Goal: Transaction & Acquisition: Register for event/course

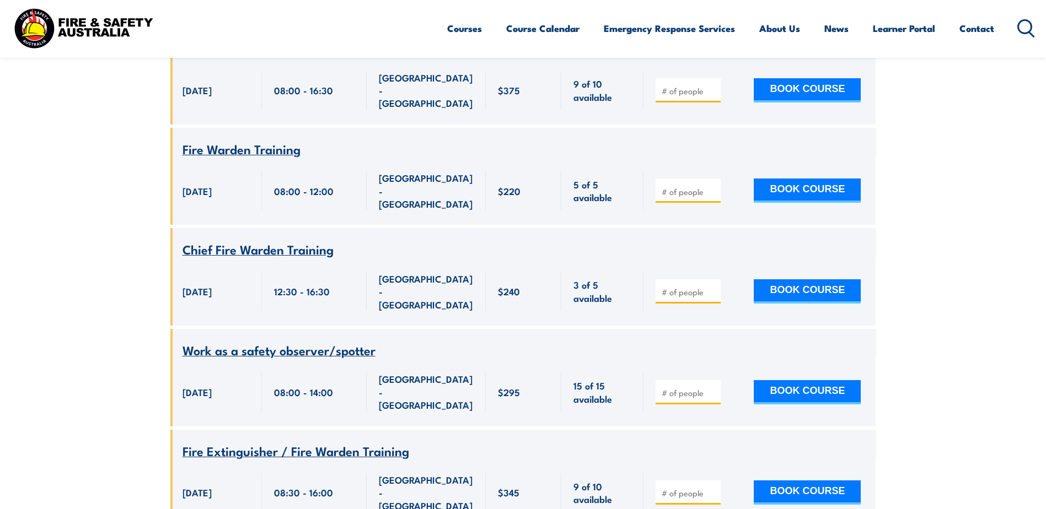
scroll to position [5050, 0]
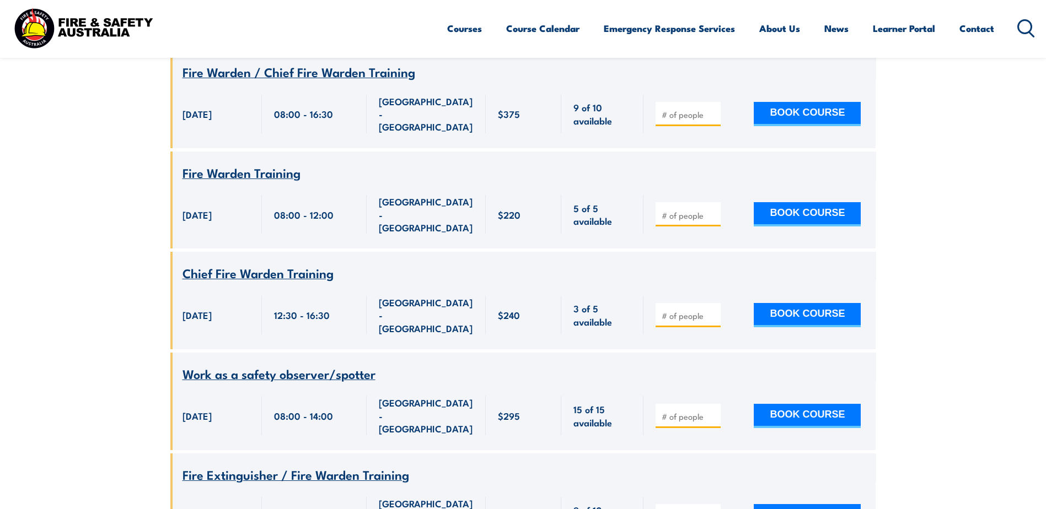
type input "1"
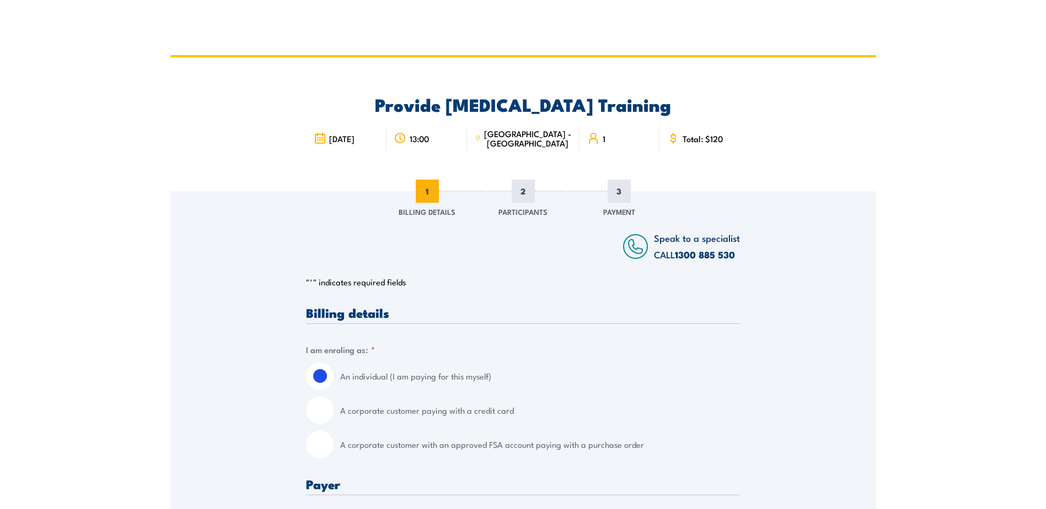
click at [315, 449] on input "A corporate customer with an approved FSA account paying with a purchase order" at bounding box center [320, 445] width 28 height 28
radio input "true"
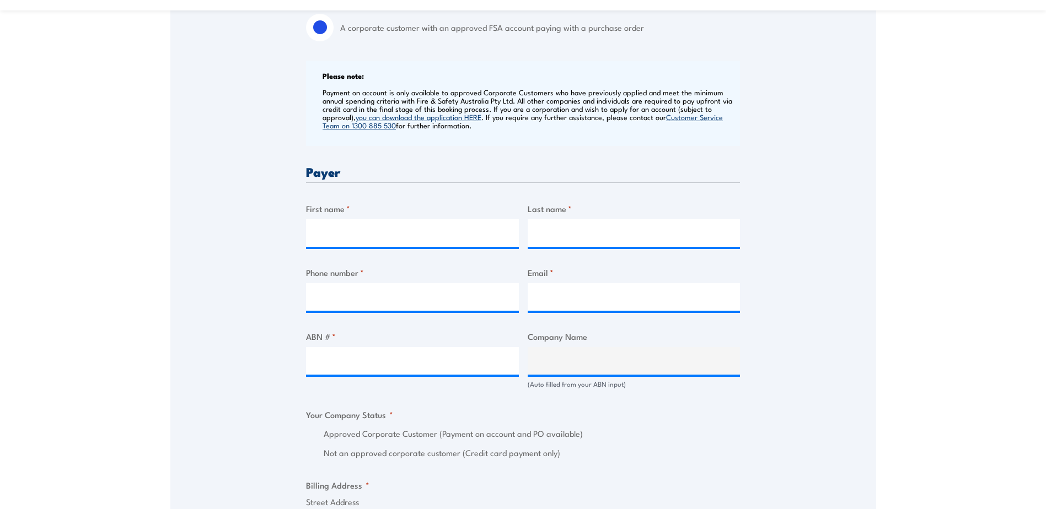
scroll to position [441, 0]
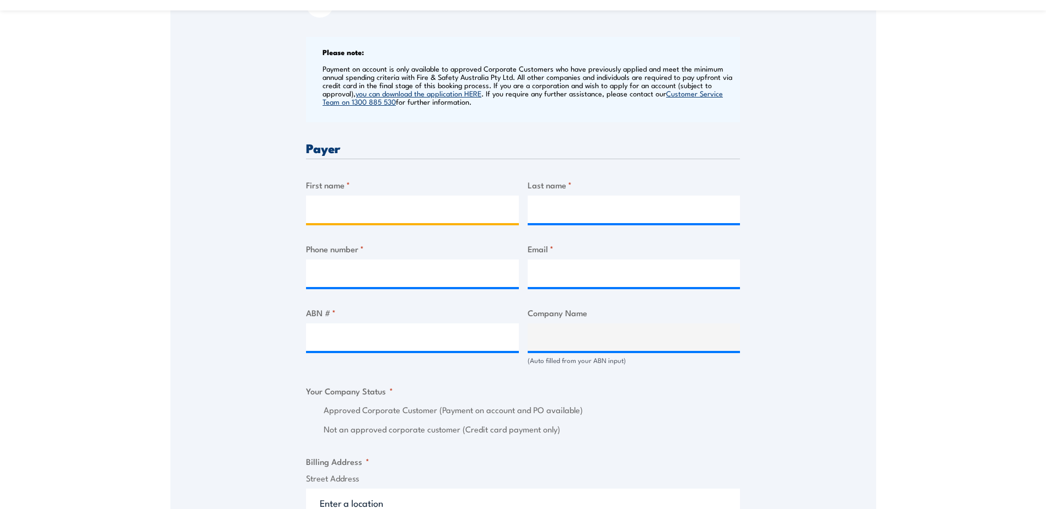
click at [321, 211] on input "First name *" at bounding box center [412, 210] width 213 height 28
type input "Leanne"
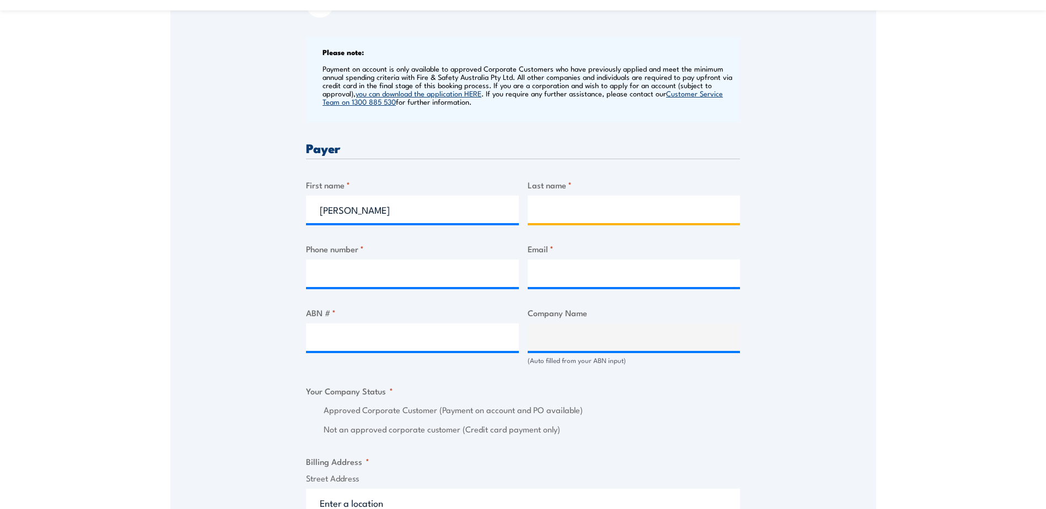
type input "Hayman"
type input "0468566947"
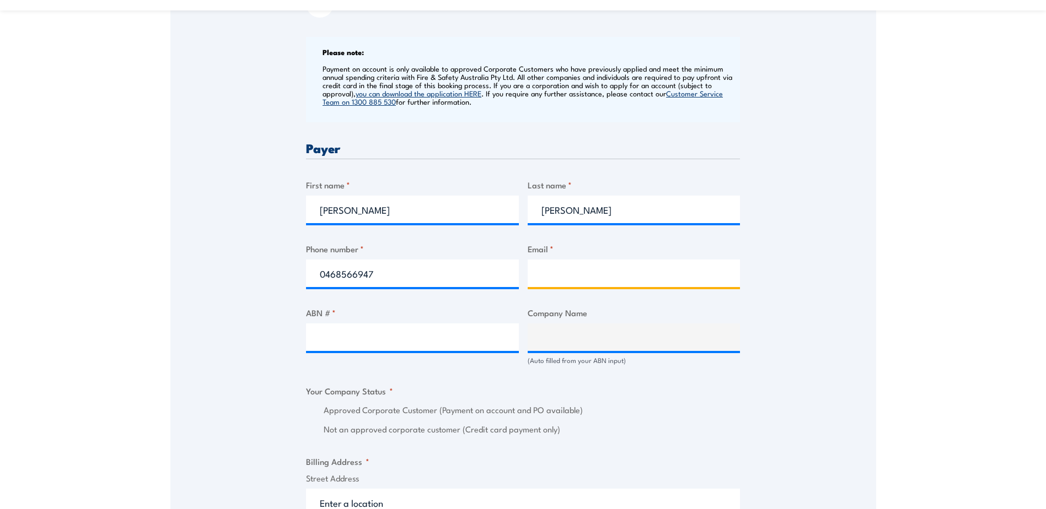
type input "leanne.hayman@dbschenker.com"
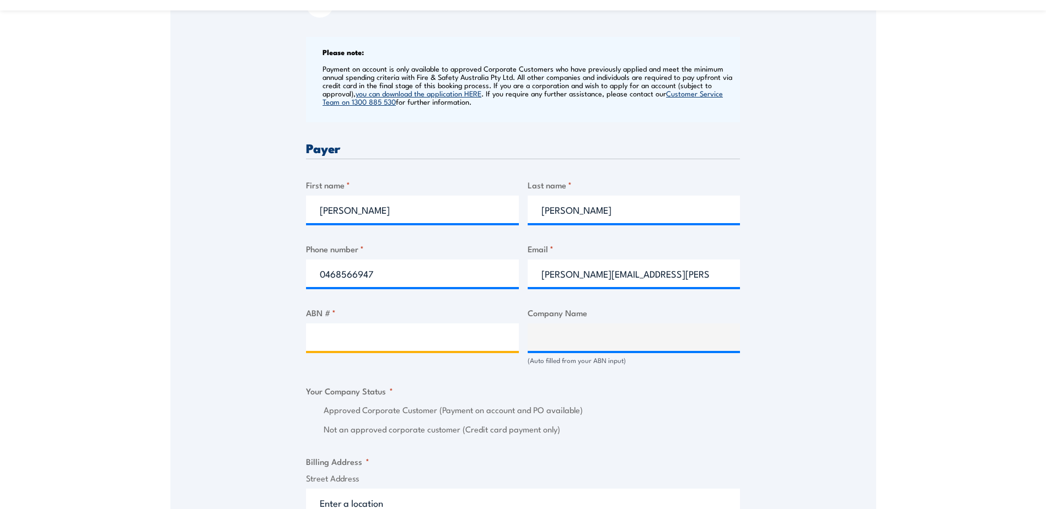
click at [354, 332] on input "ABN # *" at bounding box center [412, 338] width 213 height 28
type input "75 000 410 211"
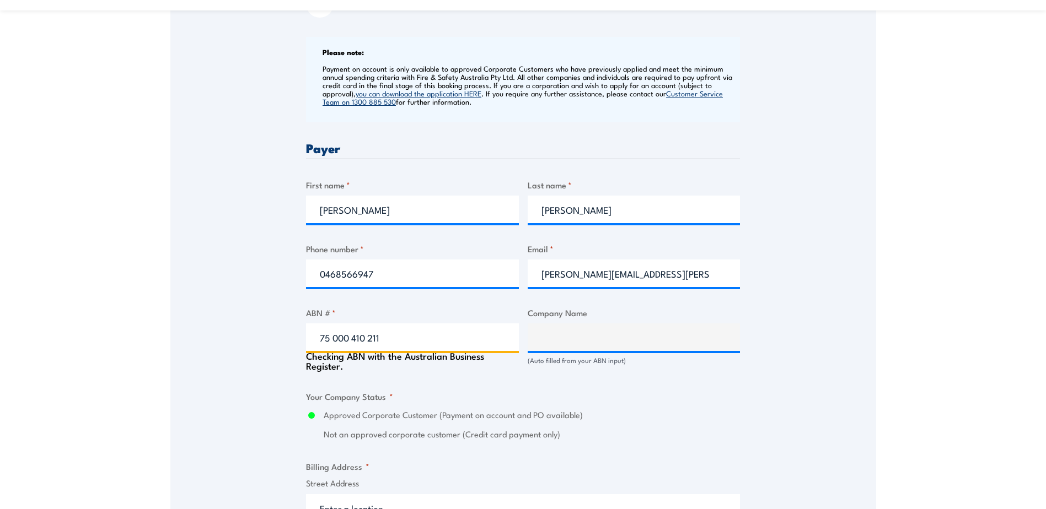
type input "SCHENKER AUSTRALIA PTY LTD"
radio input "true"
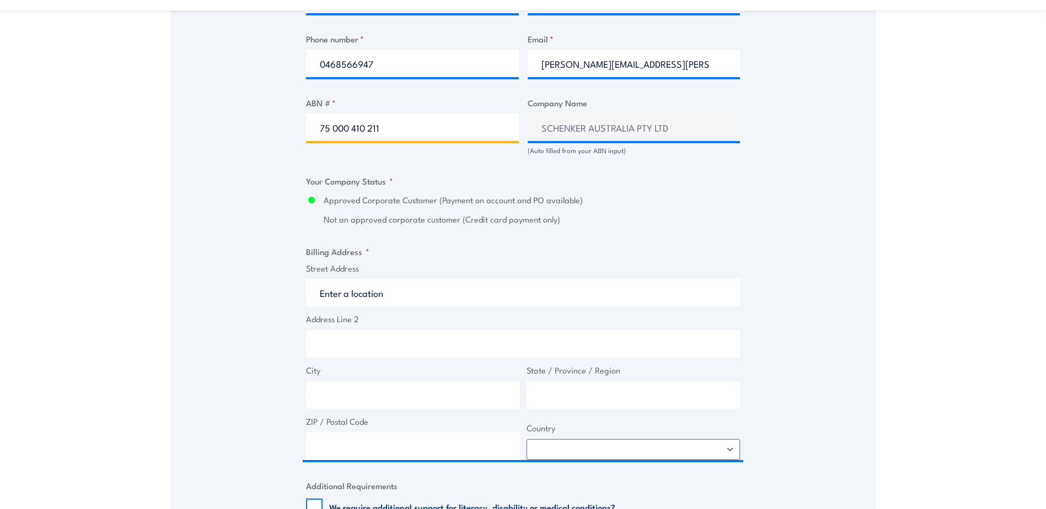
scroll to position [662, 0]
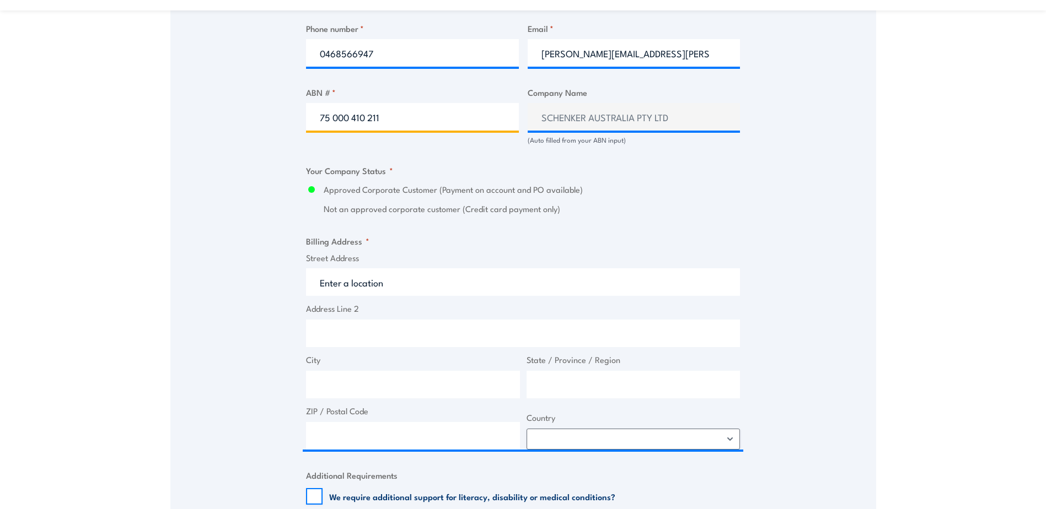
type input "75 000 410 211"
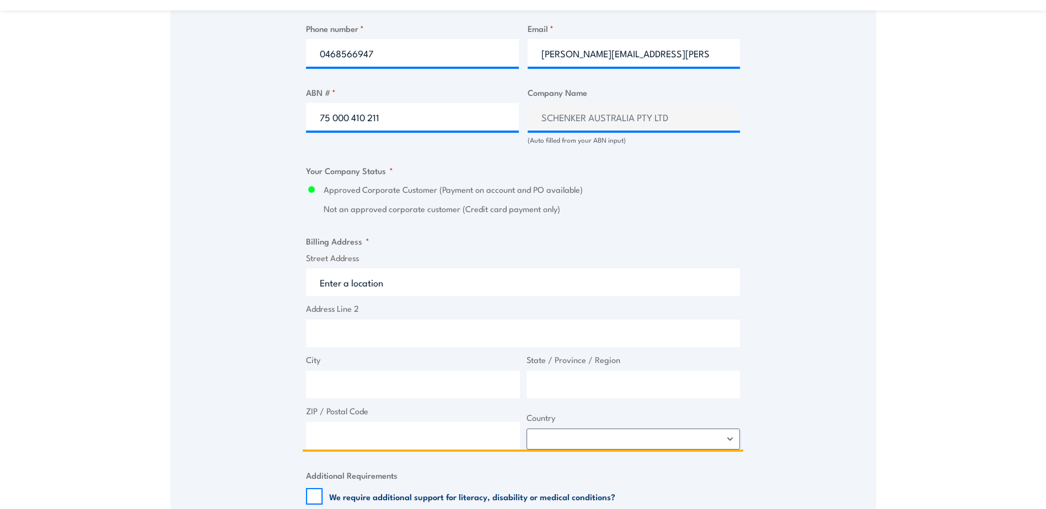
click at [326, 283] on input "Street Address" at bounding box center [523, 282] width 434 height 28
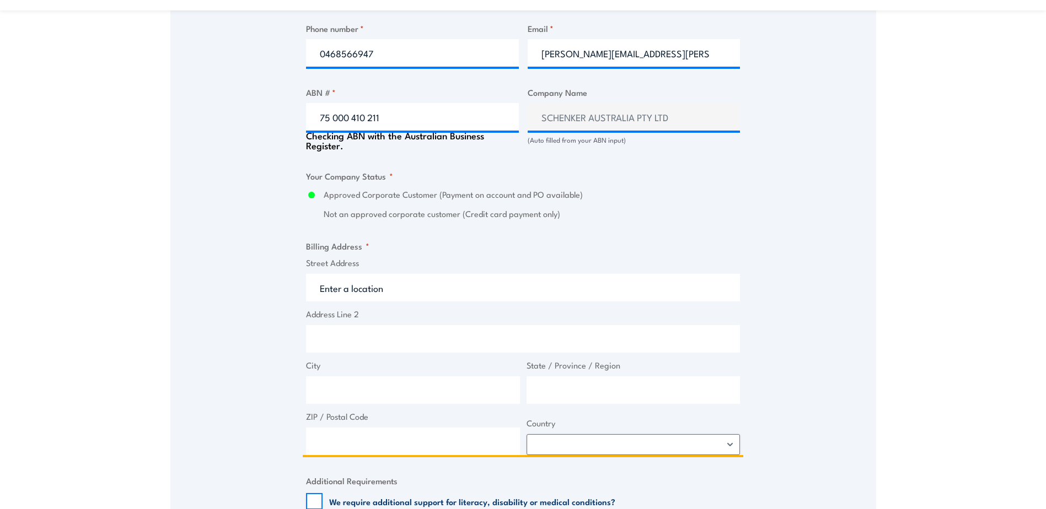
type input "8 Kangaroo Ave"
type input "Eastern Creek"
type input "New South Wales"
type input "2766"
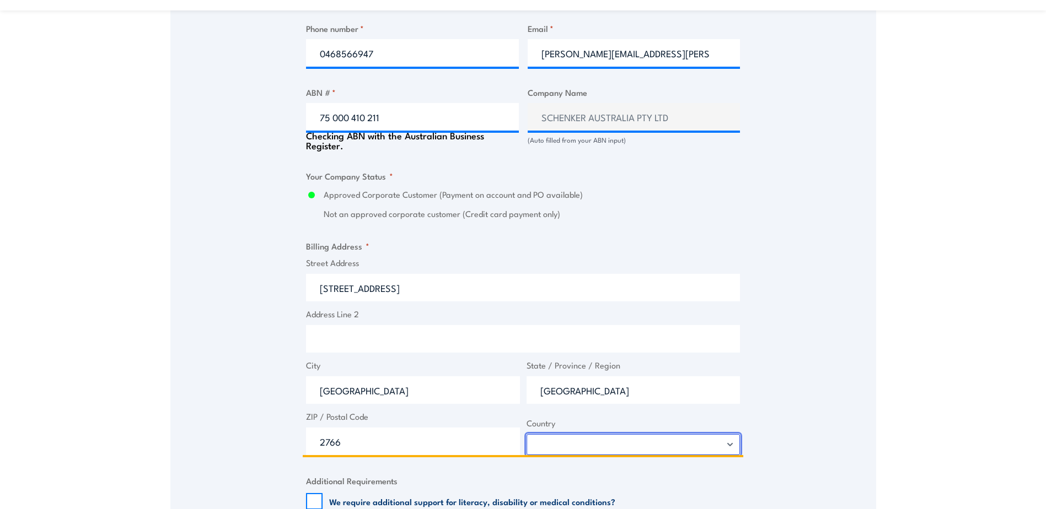
select select "Australia"
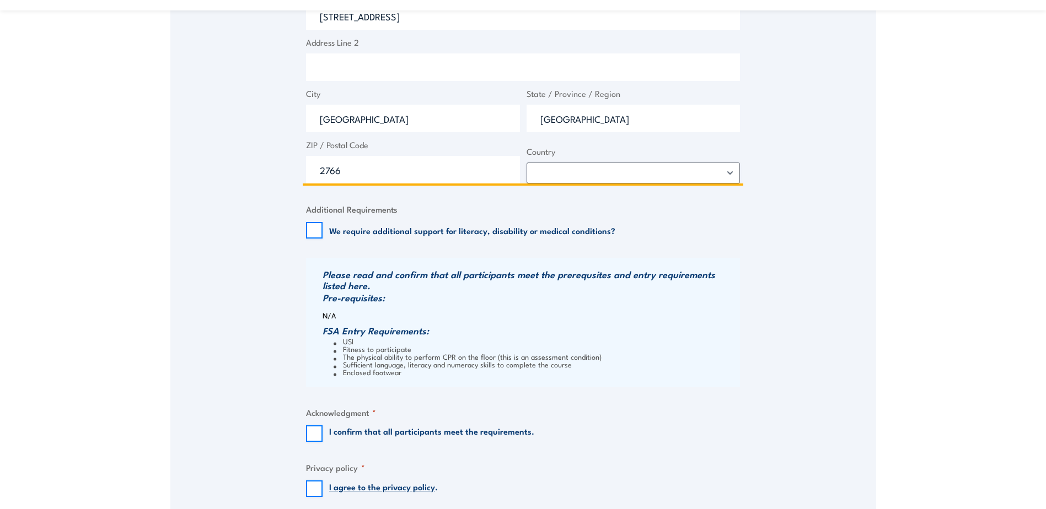
scroll to position [937, 0]
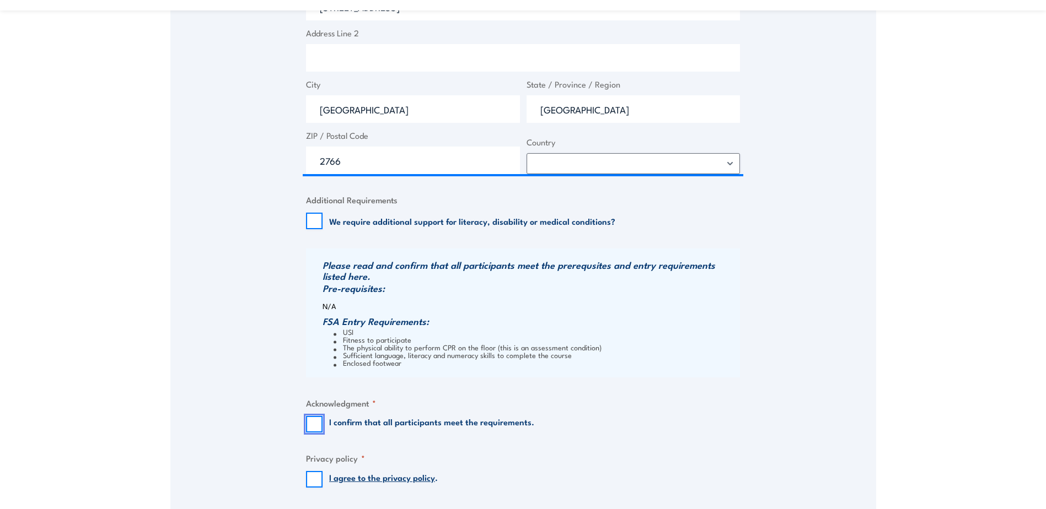
click at [321, 426] on input "I confirm that all participants meet the requirements." at bounding box center [314, 424] width 17 height 17
checkbox input "true"
click at [317, 478] on input "I agree to the privacy policy ." at bounding box center [314, 479] width 17 height 17
checkbox input "true"
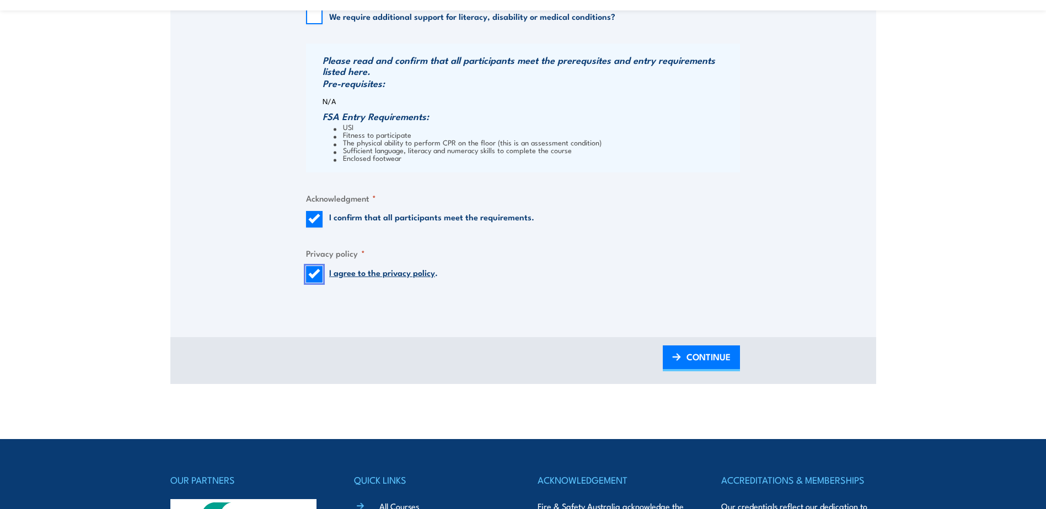
scroll to position [1158, 0]
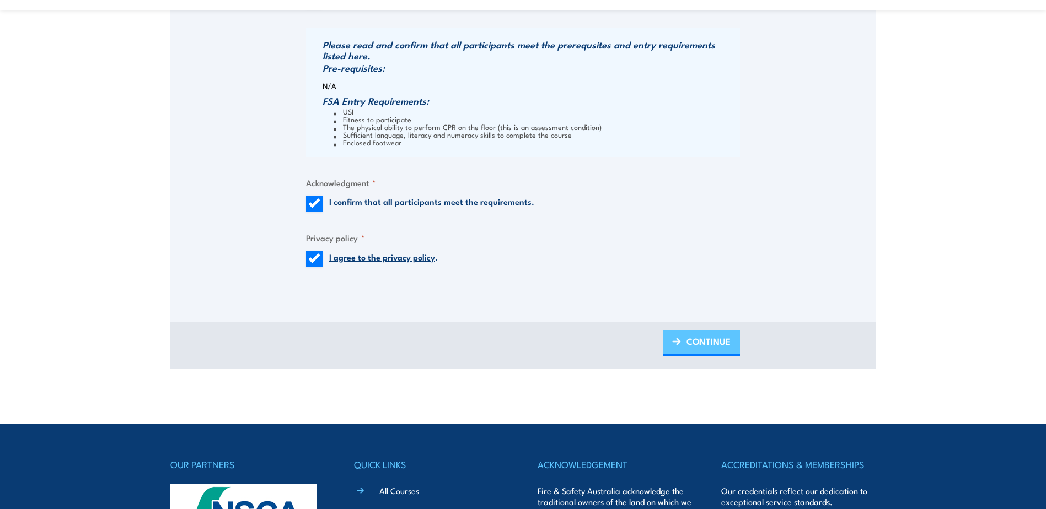
click at [701, 343] on span "CONTINUE" at bounding box center [708, 341] width 44 height 29
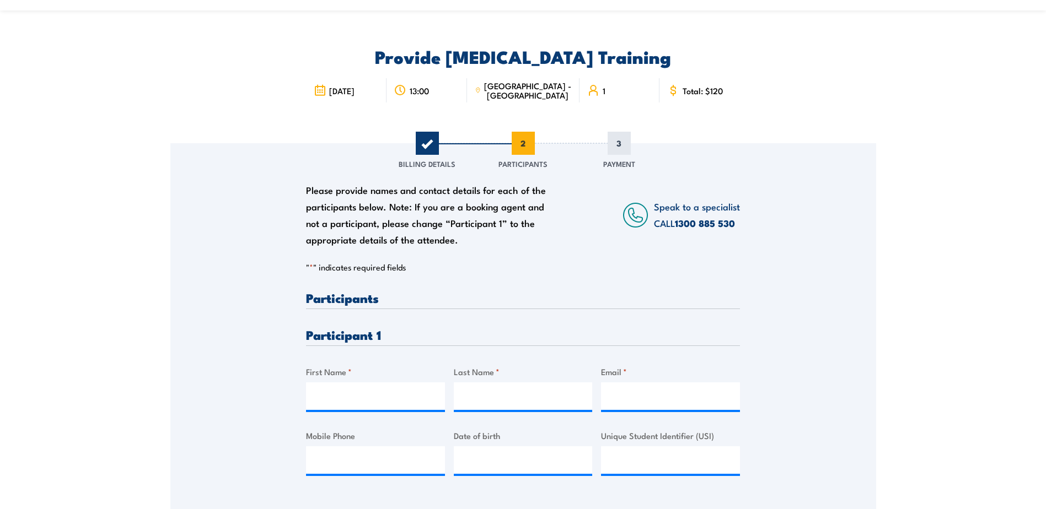
scroll to position [0, 0]
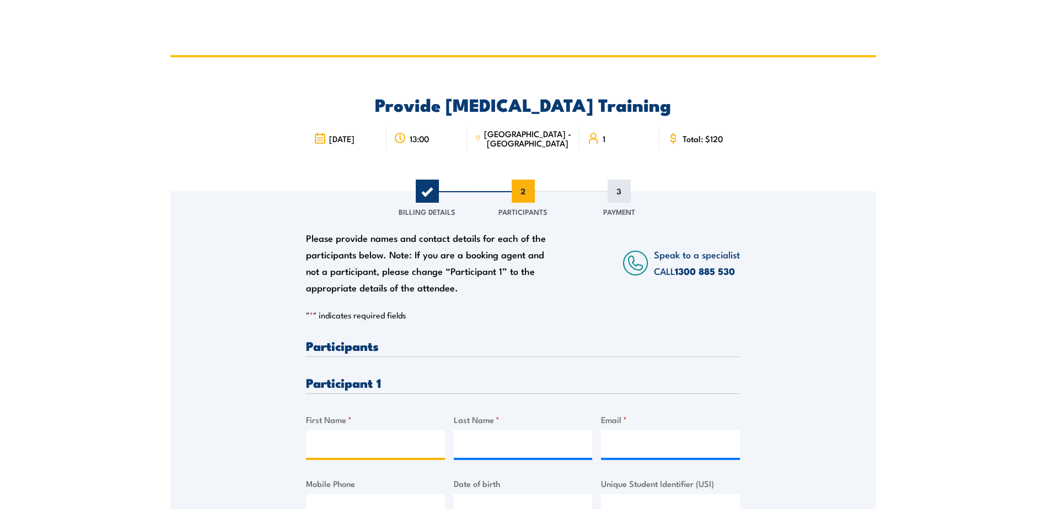
click at [340, 444] on input "First Name *" at bounding box center [375, 445] width 139 height 28
click at [656, 322] on div "" * " indicates required fields 1 Billing Details 2 Participants 3 Payment Bill…" at bounding box center [523, 428] width 434 height 236
click at [337, 441] on input "First Name *" at bounding box center [375, 445] width 139 height 28
drag, startPoint x: 407, startPoint y: 447, endPoint x: 380, endPoint y: 446, distance: 27.6
click at [380, 446] on input "Kaushalkumar Patel" at bounding box center [375, 445] width 139 height 28
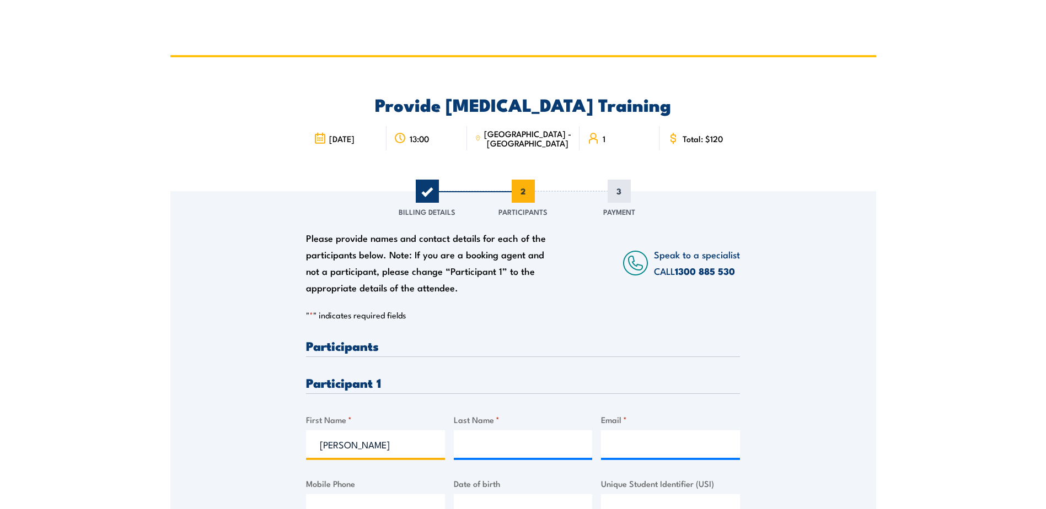
type input "Kaushalkumar"
click at [481, 442] on input "Last Name *" at bounding box center [523, 445] width 139 height 28
type input "Patel"
click at [784, 358] on div "Please provide names and contact details for each of the participants below. No…" at bounding box center [523, 368] width 706 height 354
click at [614, 447] on input "Email *" at bounding box center [670, 445] width 139 height 28
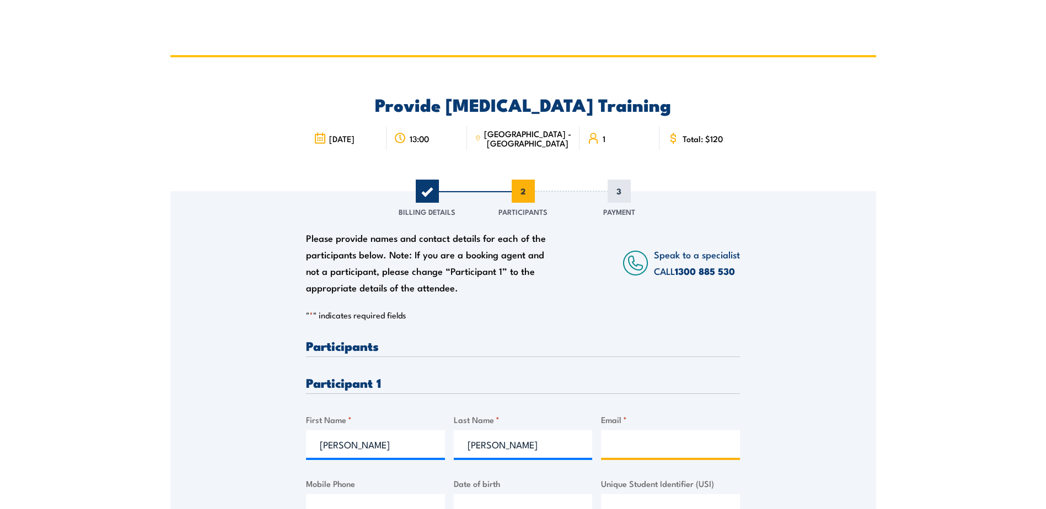
click at [632, 449] on input "Email *" at bounding box center [670, 445] width 139 height 28
paste input "Kaushaldiamonds@gmail.com"
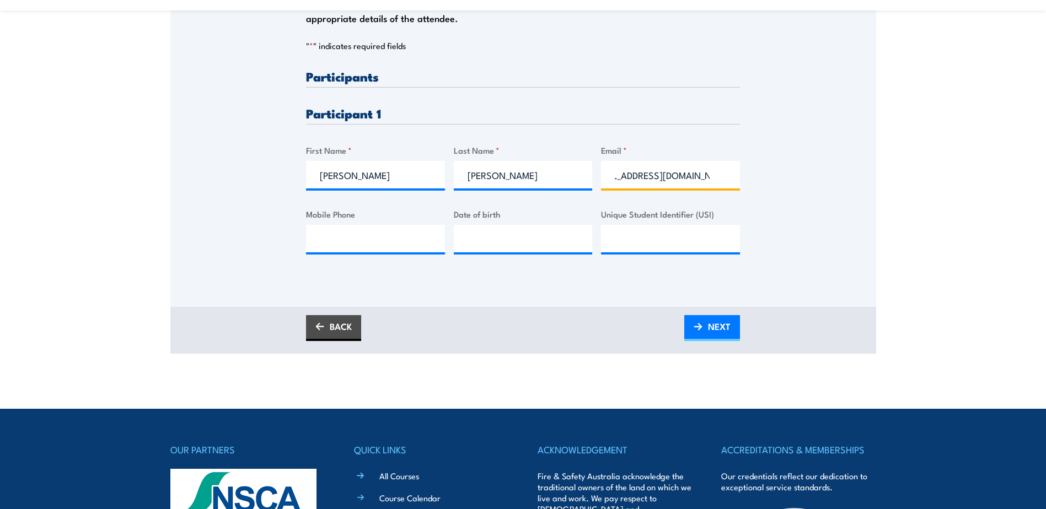
scroll to position [276, 0]
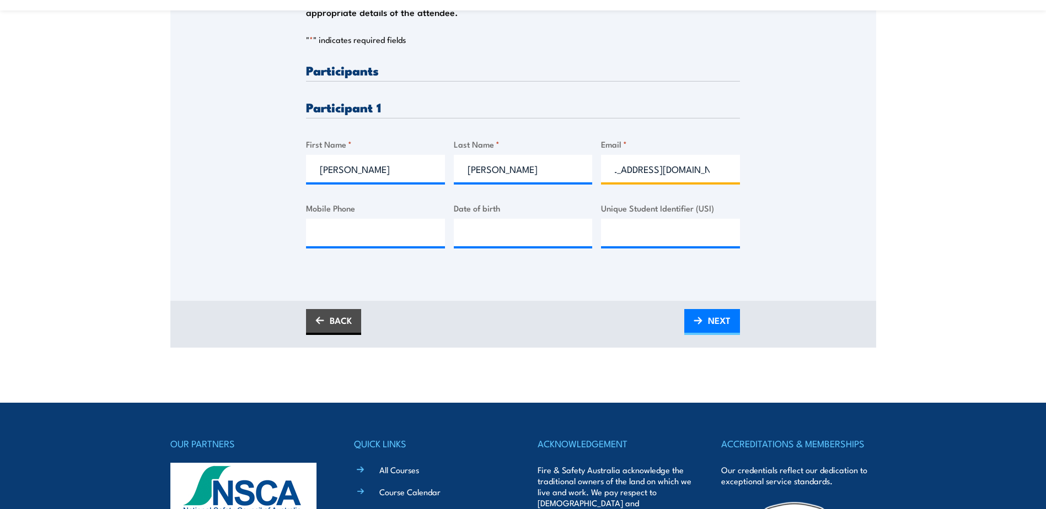
type input "Kaushaldiamonds@gmail.com"
click at [337, 225] on input "Mobile Phone" at bounding box center [375, 233] width 139 height 28
click at [330, 222] on input "Mobile Phone" at bounding box center [375, 233] width 139 height 28
paste input "0444 556 686"
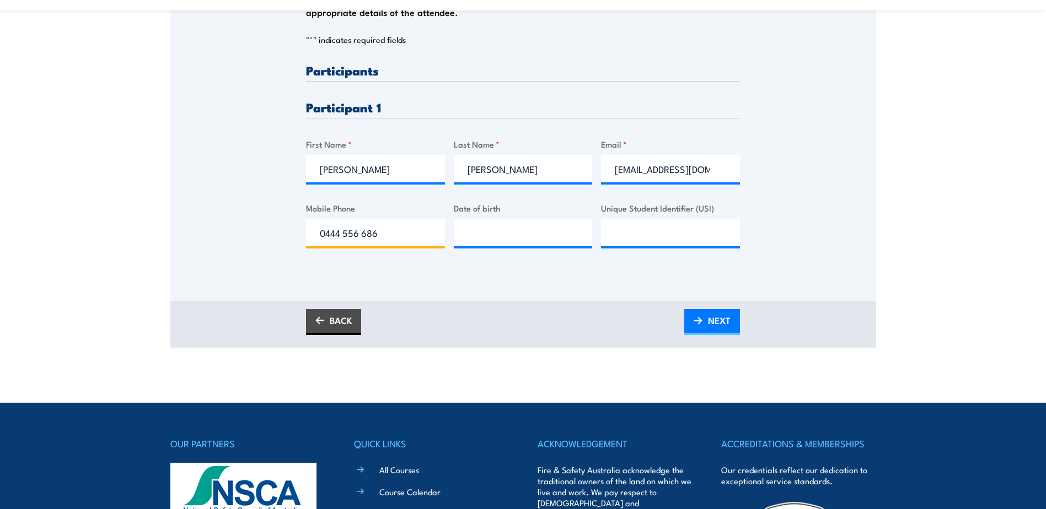
type input "0444 556 686"
click at [483, 230] on input "__/__/____" at bounding box center [523, 233] width 139 height 28
type input "14/04/1978"
click at [607, 235] on input "Unique Student Identifier (USI)" at bounding box center [670, 233] width 139 height 28
paste input "2KT3JHLSPS"
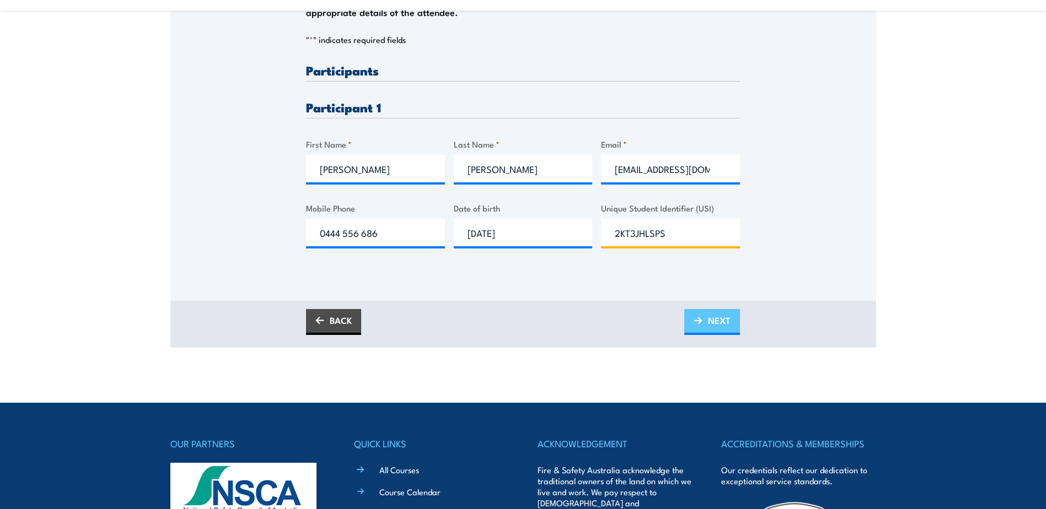
type input "2KT3JHLSPS"
click at [722, 324] on span "NEXT" at bounding box center [719, 320] width 23 height 29
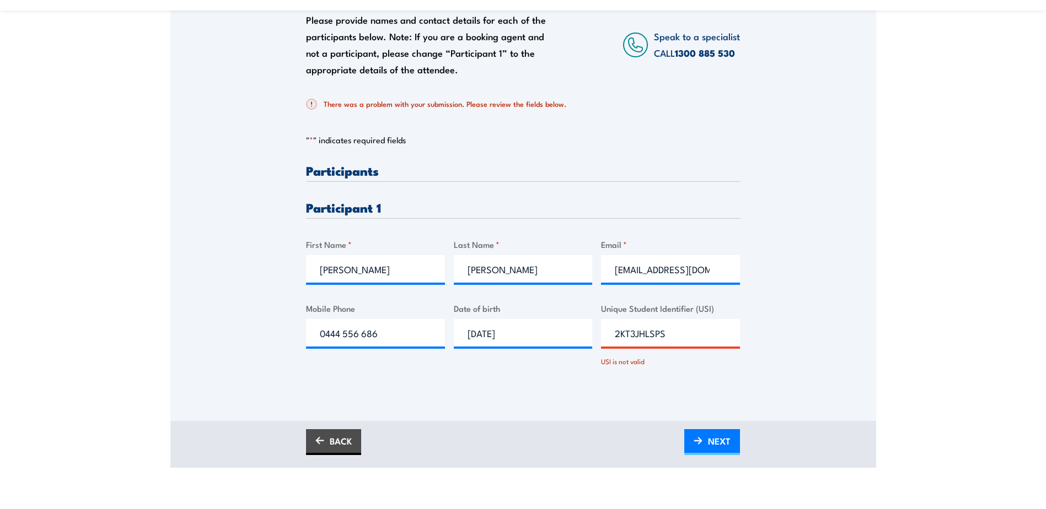
scroll to position [221, 0]
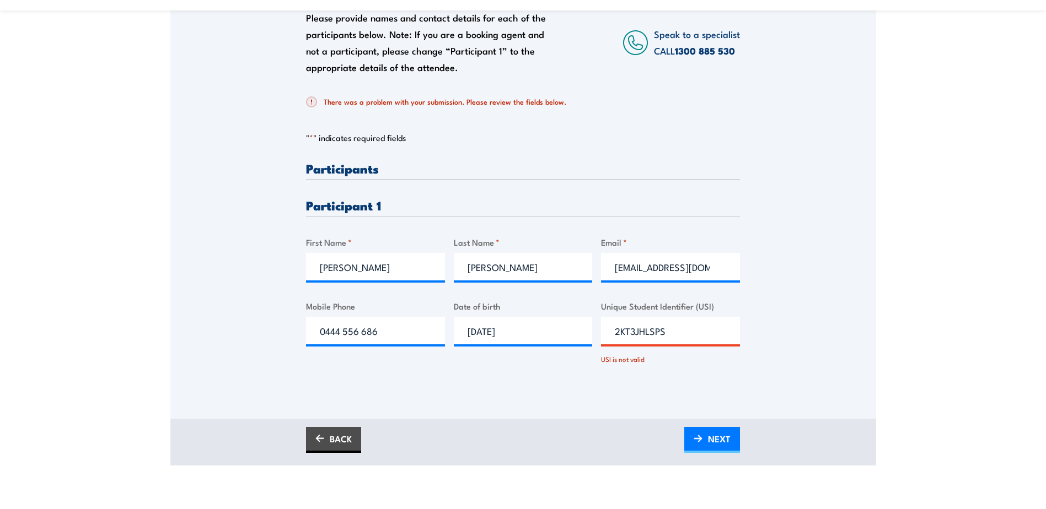
drag, startPoint x: 678, startPoint y: 335, endPoint x: 615, endPoint y: 334, distance: 62.8
click at [615, 334] on input "2KT3JHLSPS" at bounding box center [670, 331] width 139 height 28
click at [820, 382] on div "Please provide names and contact details for each of the participants below. No…" at bounding box center [523, 179] width 706 height 417
click at [699, 436] on img at bounding box center [697, 439] width 9 height 8
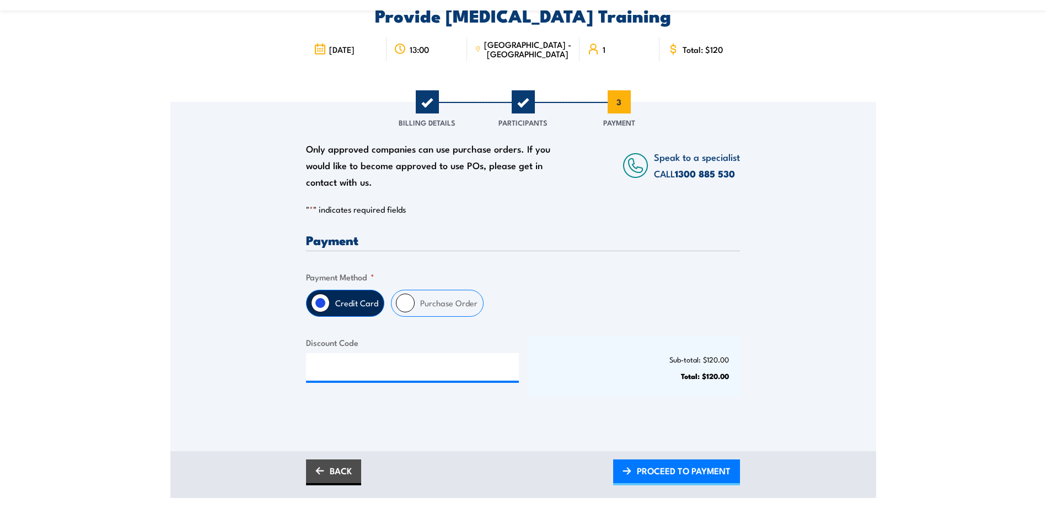
scroll to position [110, 0]
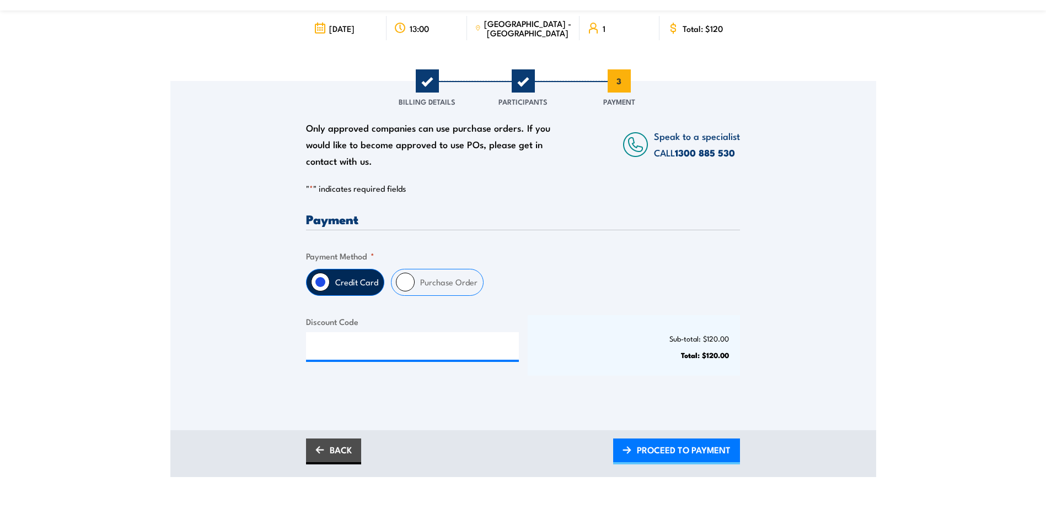
click at [418, 281] on label "Purchase Order" at bounding box center [449, 283] width 68 height 26
click at [415, 281] on input "Purchase Order" at bounding box center [405, 282] width 19 height 19
radio input "true"
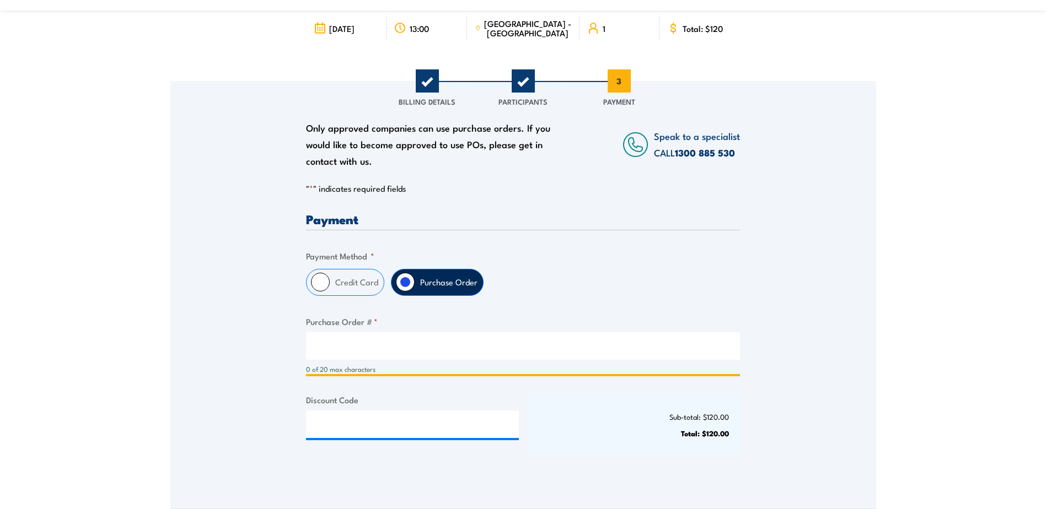
click at [319, 343] on input "Purchase Order # *" at bounding box center [523, 346] width 434 height 28
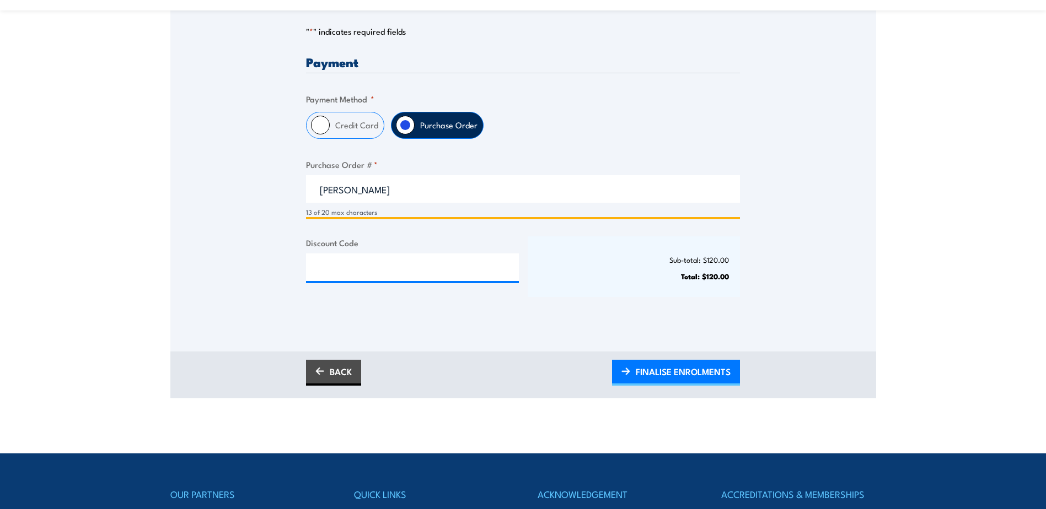
scroll to position [276, 0]
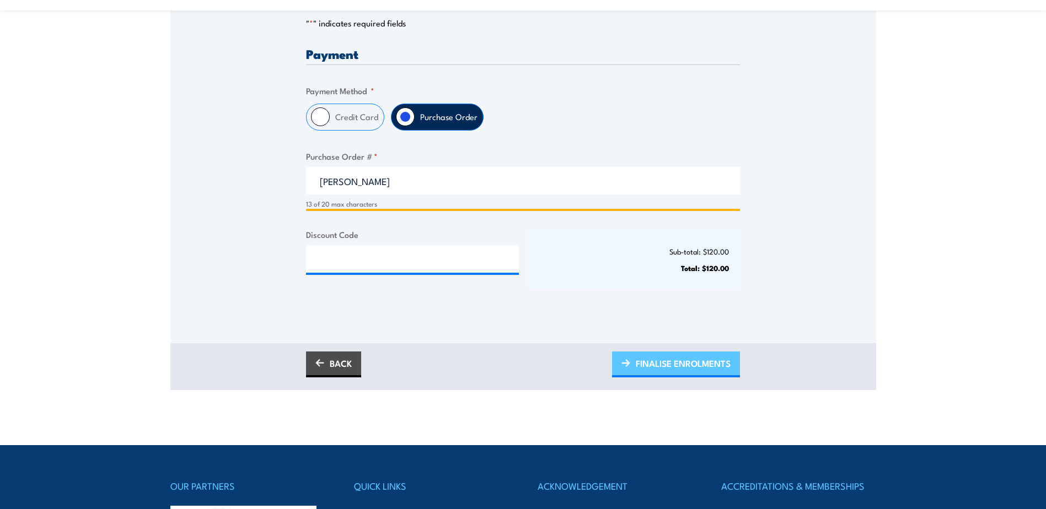
type input "Leanne Hayman"
click at [680, 363] on span "FINALISE ENROLMENTS" at bounding box center [683, 363] width 95 height 29
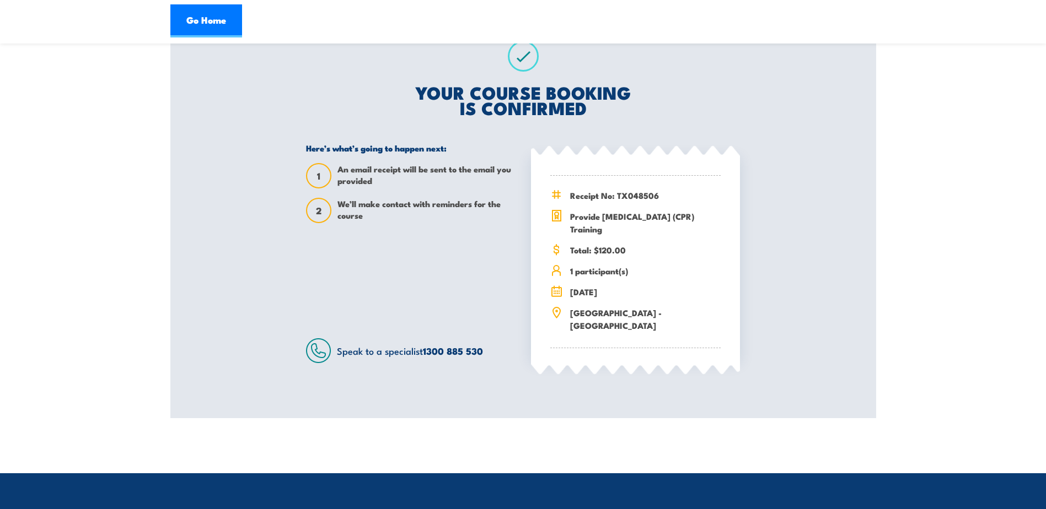
scroll to position [221, 0]
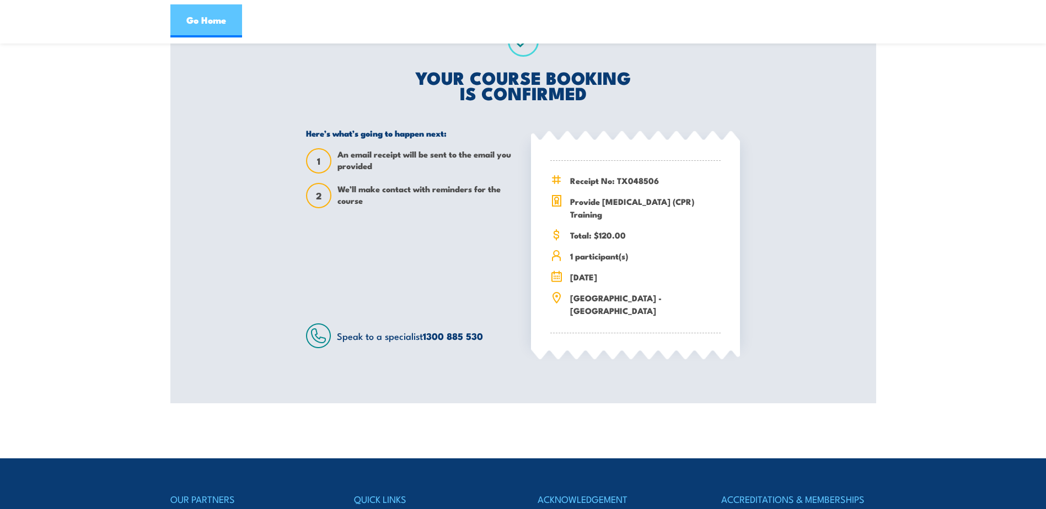
click at [210, 18] on link "Go Home" at bounding box center [206, 20] width 72 height 33
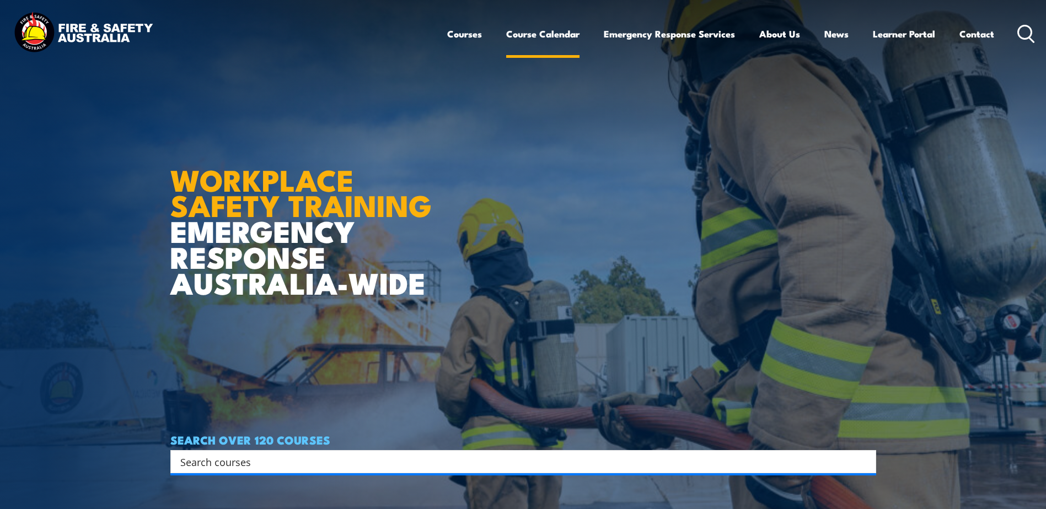
click at [528, 29] on link "Course Calendar" at bounding box center [542, 33] width 73 height 29
click at [527, 33] on link "Course Calendar" at bounding box center [542, 33] width 73 height 29
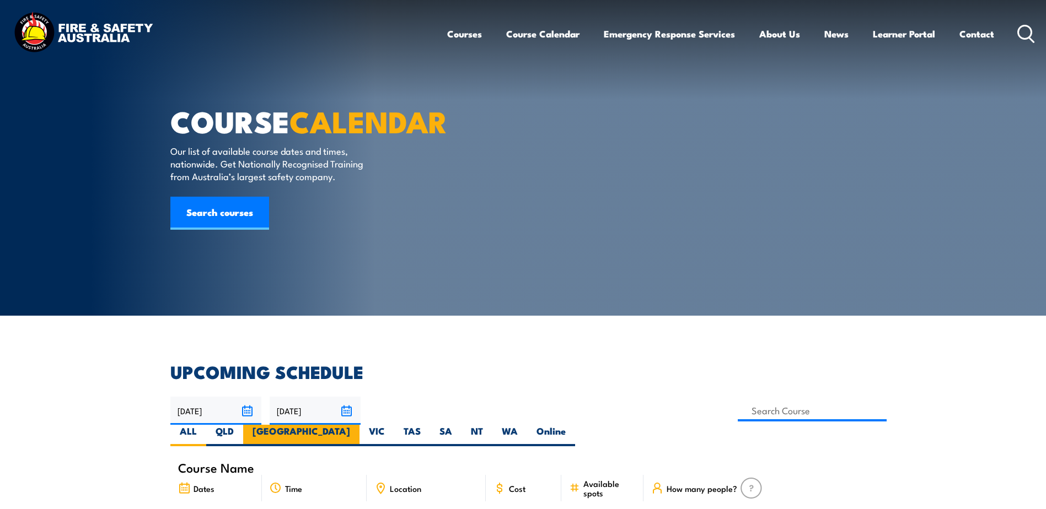
click at [359, 425] on label "[GEOGRAPHIC_DATA]" at bounding box center [301, 435] width 116 height 21
click at [357, 425] on input "[GEOGRAPHIC_DATA]" at bounding box center [353, 428] width 7 height 7
radio input "true"
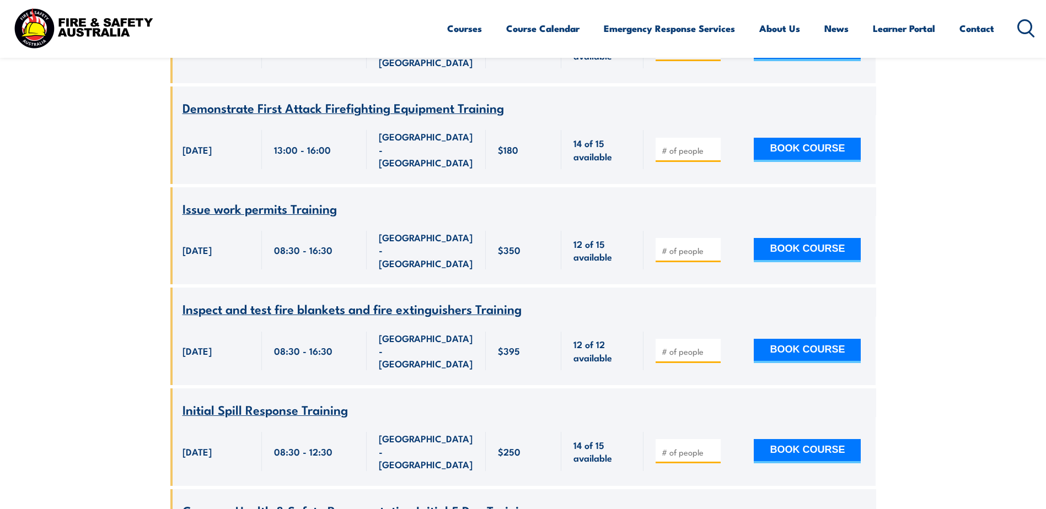
scroll to position [4524, 0]
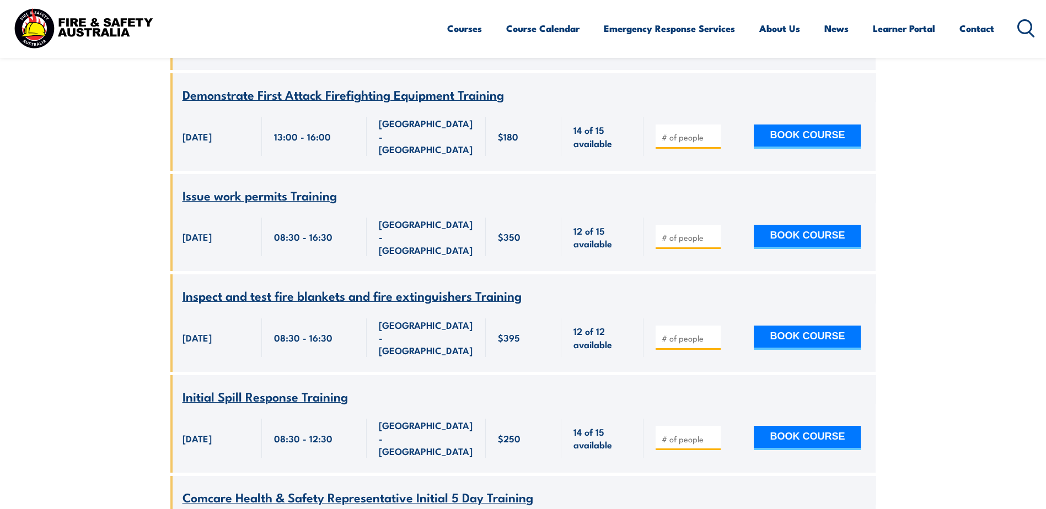
type input "1"
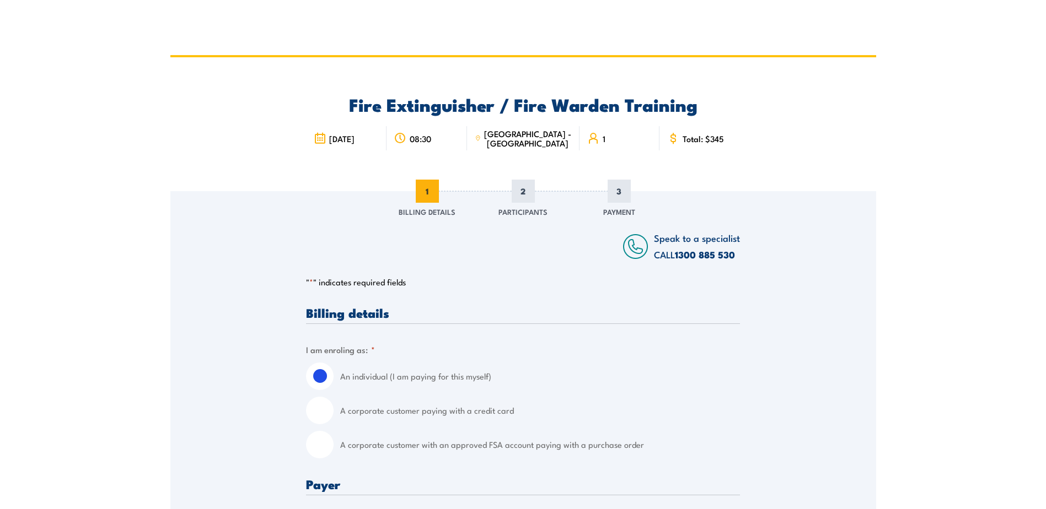
click at [320, 449] on input "A corporate customer with an approved FSA account paying with a purchase order" at bounding box center [320, 445] width 28 height 28
radio input "true"
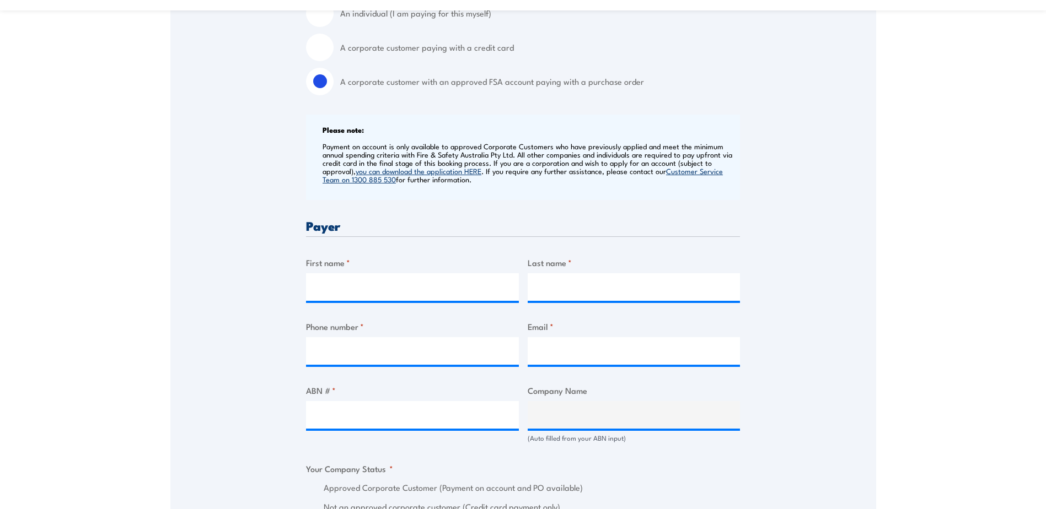
scroll to position [386, 0]
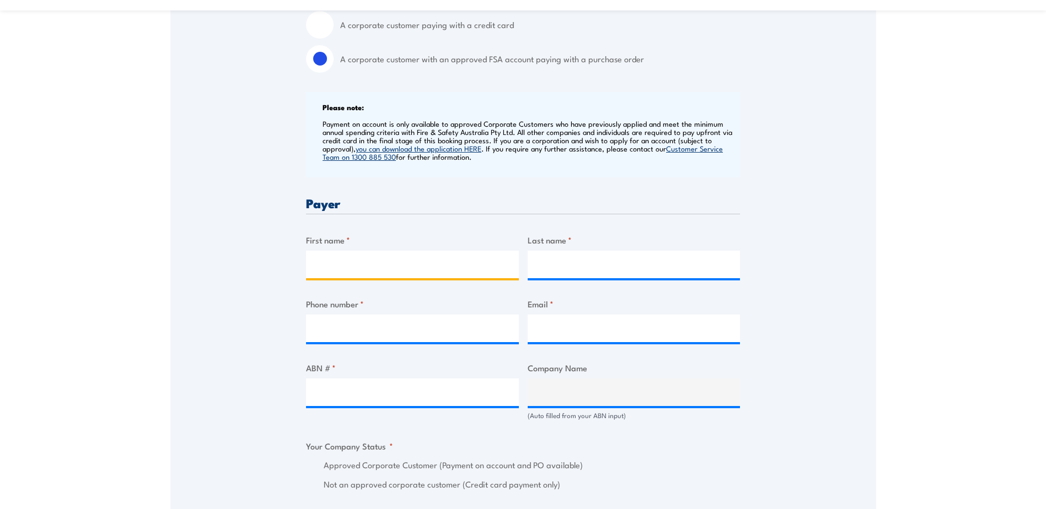
click at [337, 263] on input "First name *" at bounding box center [412, 265] width 213 height 28
type input "Leanne"
type input "Hayman"
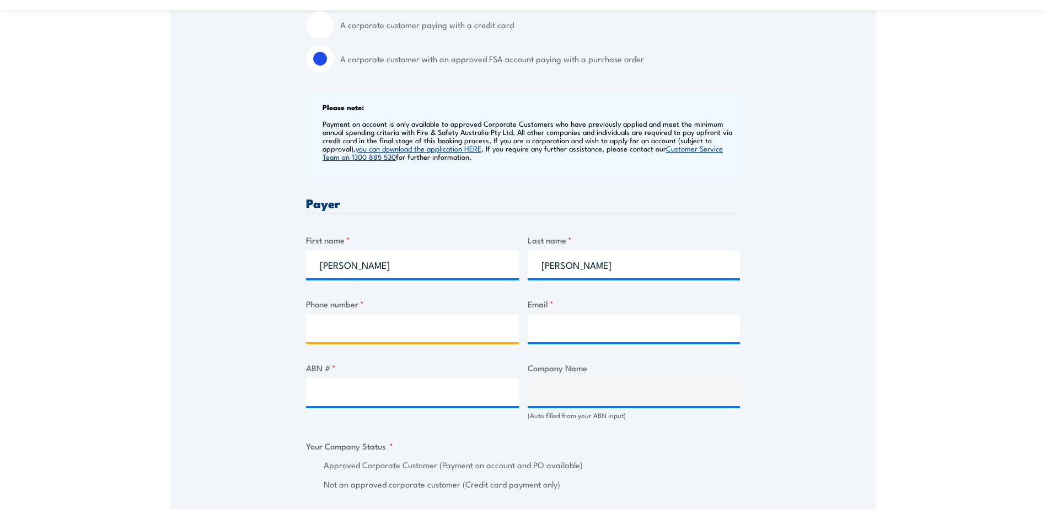
type input "0468566947"
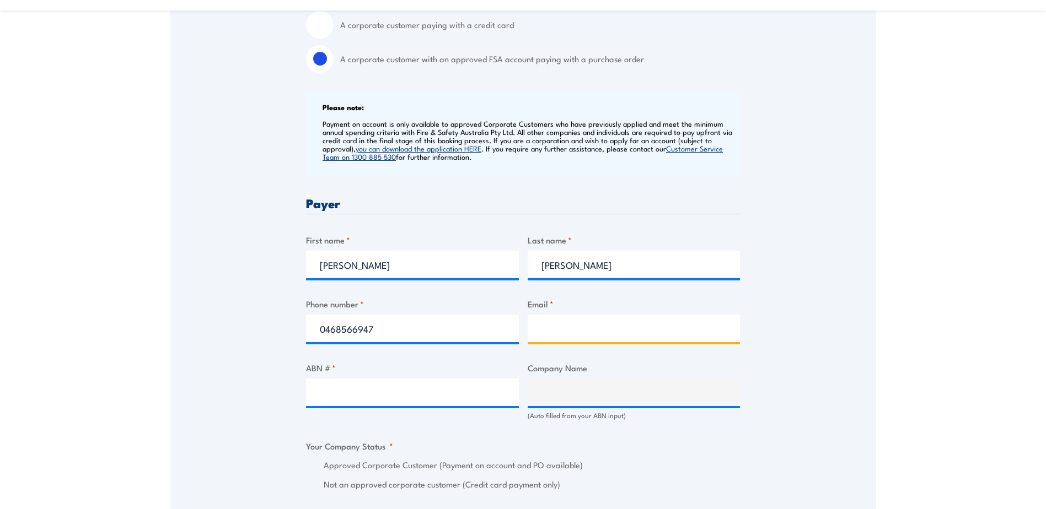
type input "leanne.hayman@dbschenker.com"
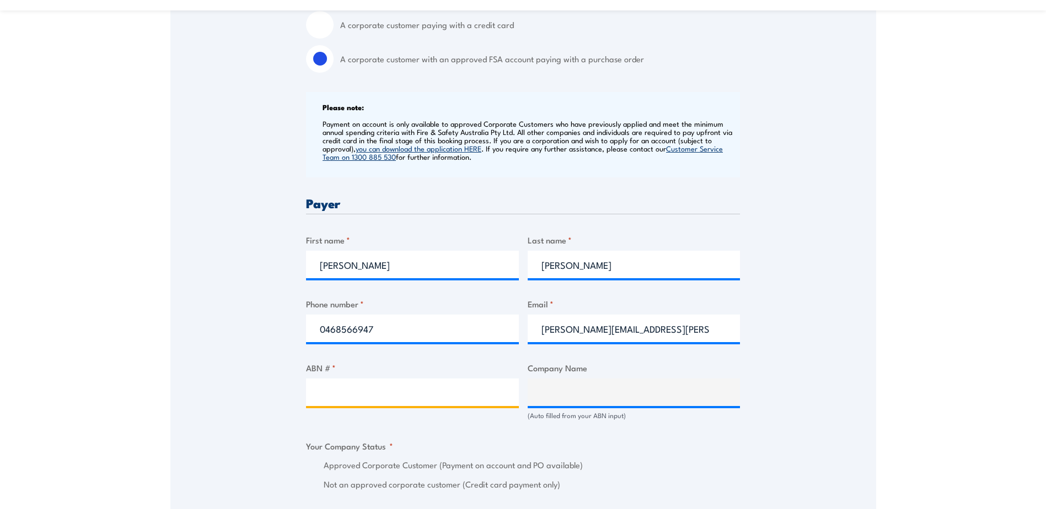
click at [383, 391] on input "ABN # *" at bounding box center [412, 393] width 213 height 28
type input "75 000 410 211"
type input "SCHENKER AUSTRALIA PTY LTD"
radio input "true"
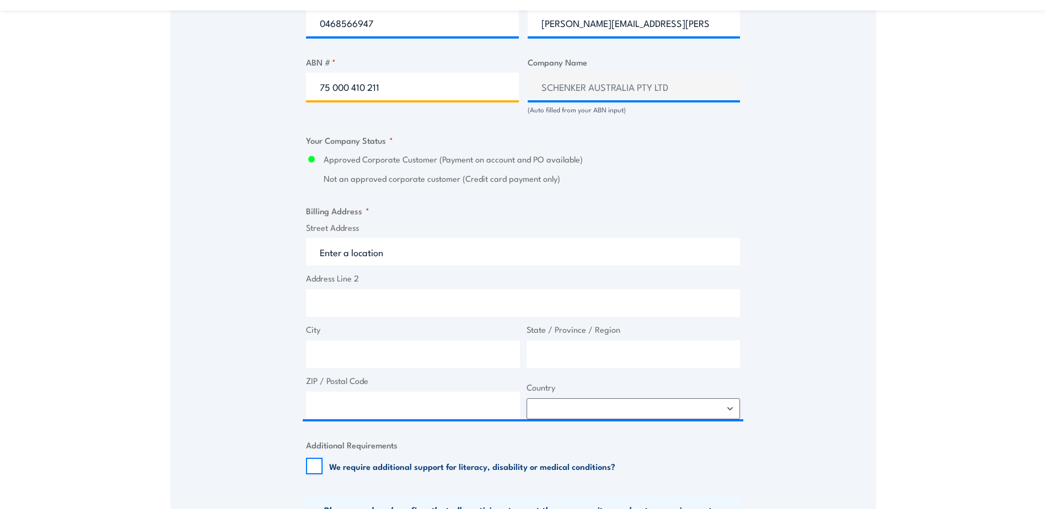
scroll to position [772, 0]
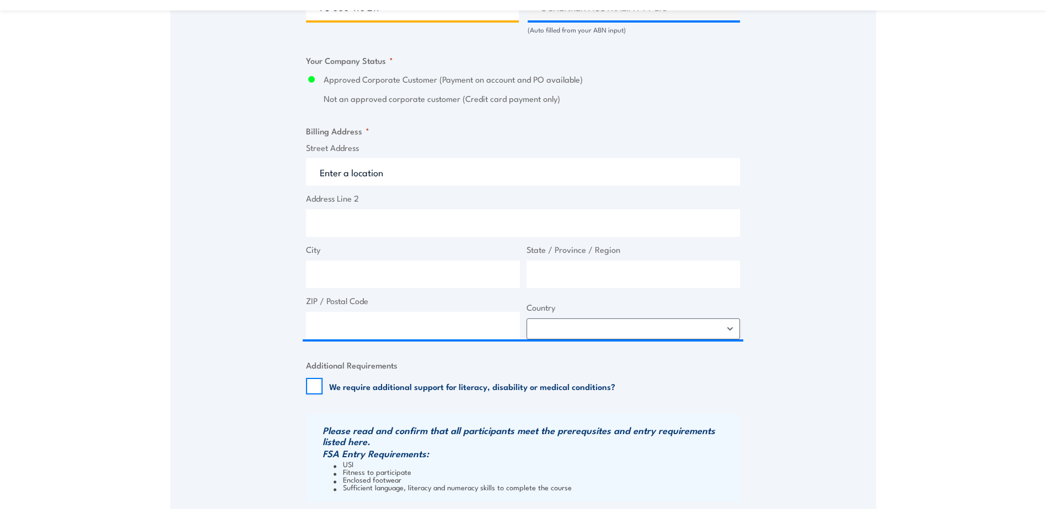
type input "75 000 410 211"
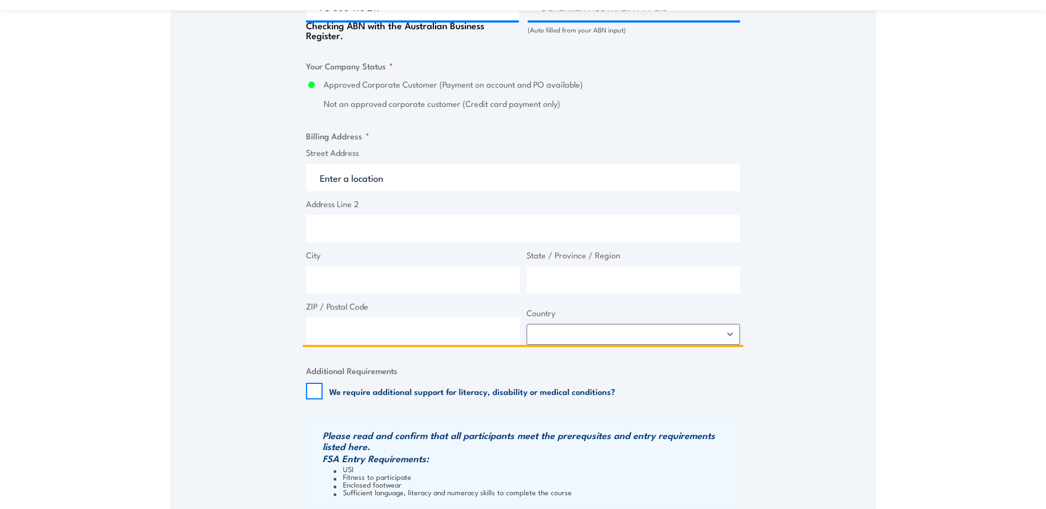
click at [335, 169] on input "Street Address" at bounding box center [523, 178] width 434 height 28
type input "8 Kangaroo Ave"
type input "Eastern Creek"
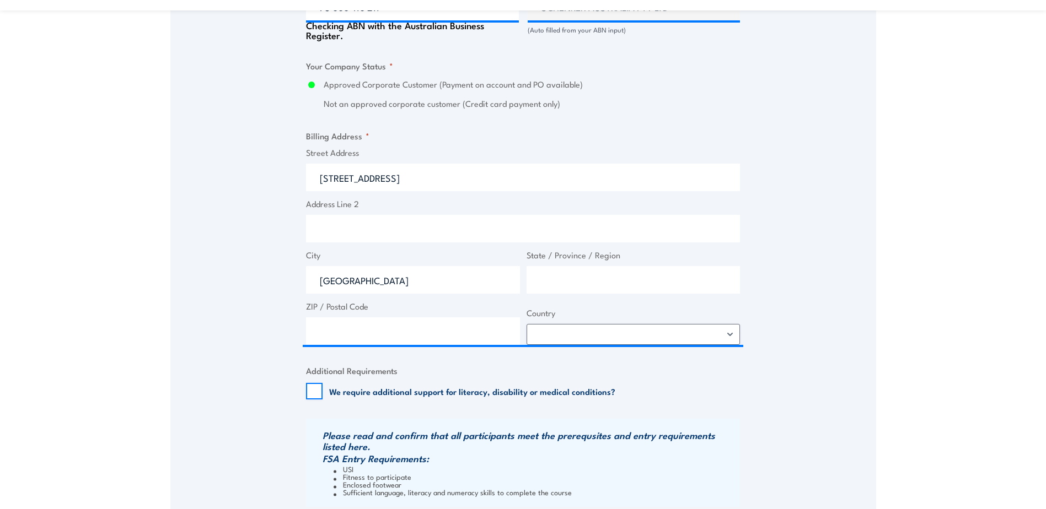
type input "New South Wales"
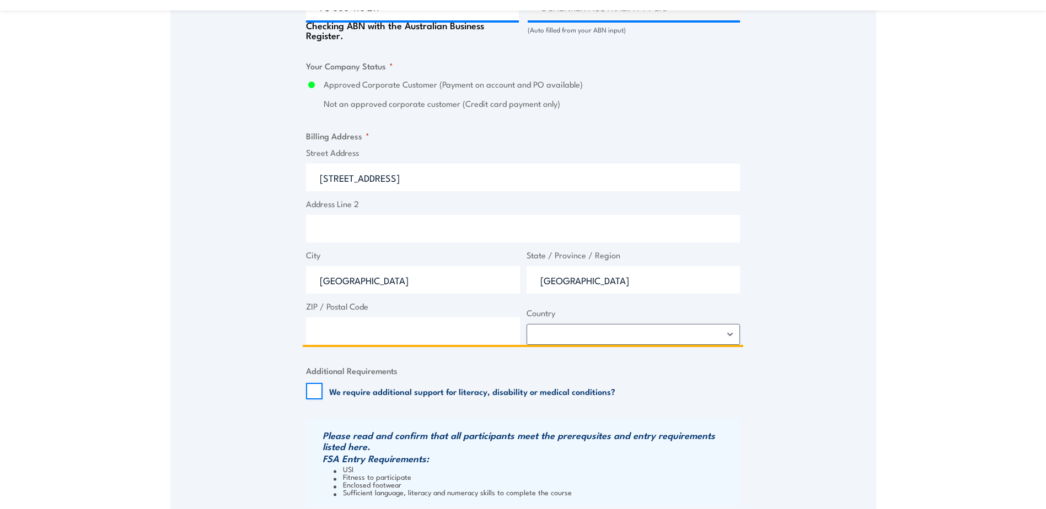
type input "2766"
select select "Australia"
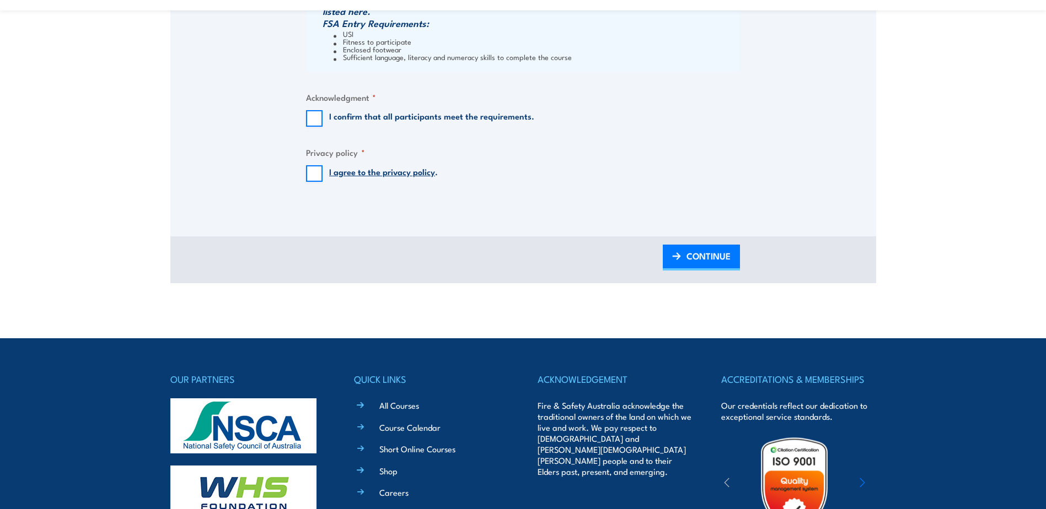
scroll to position [1213, 0]
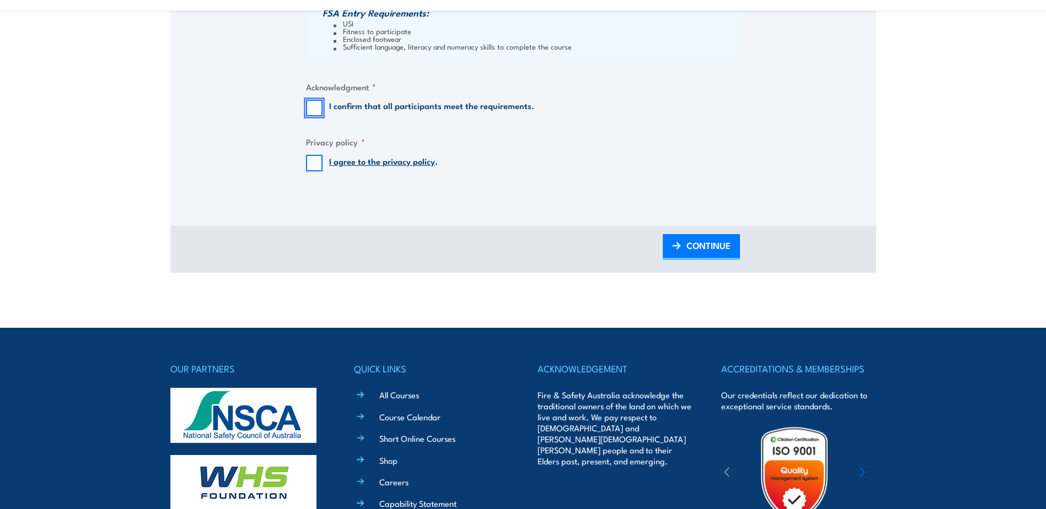
click at [313, 109] on input "I confirm that all participants meet the requirements." at bounding box center [314, 108] width 17 height 17
checkbox input "true"
click at [315, 164] on input "I agree to the privacy policy ." at bounding box center [314, 163] width 17 height 17
checkbox input "true"
click at [717, 244] on span "CONTINUE" at bounding box center [708, 245] width 44 height 29
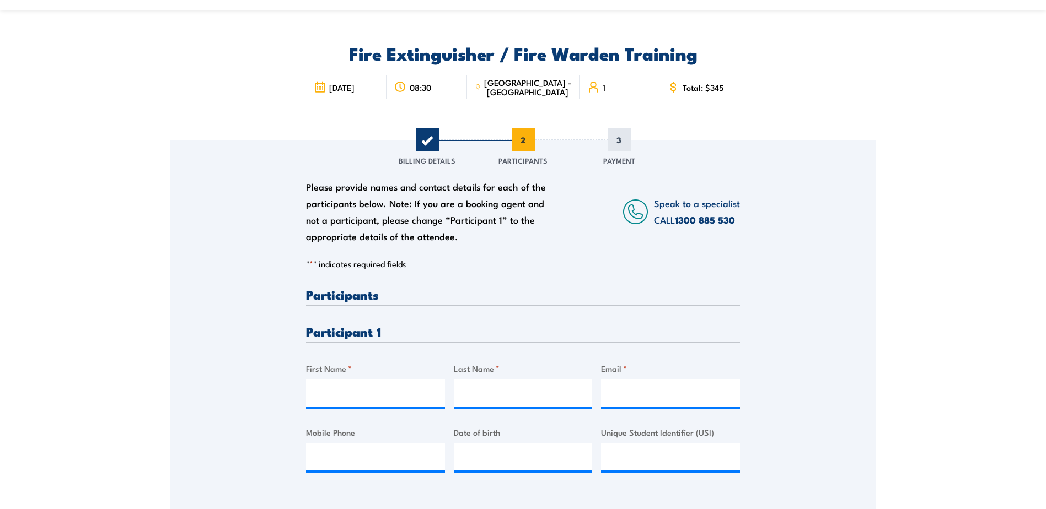
scroll to position [0, 0]
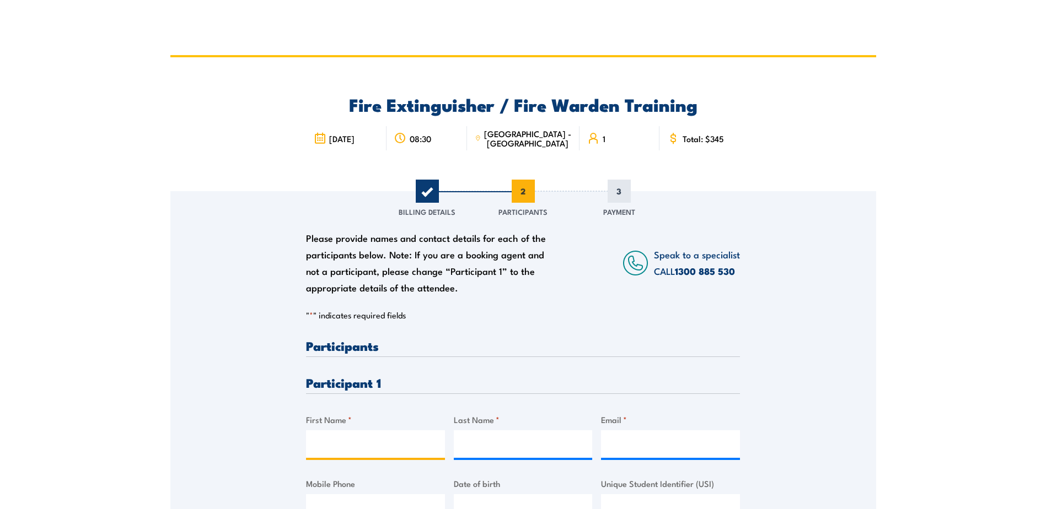
click at [354, 444] on input "First Name *" at bounding box center [375, 445] width 139 height 28
type input "Mareta"
type input "Seumanutafa"
click at [644, 443] on input "Email *" at bounding box center [670, 445] width 139 height 28
click at [610, 444] on input "Email *" at bounding box center [670, 445] width 139 height 28
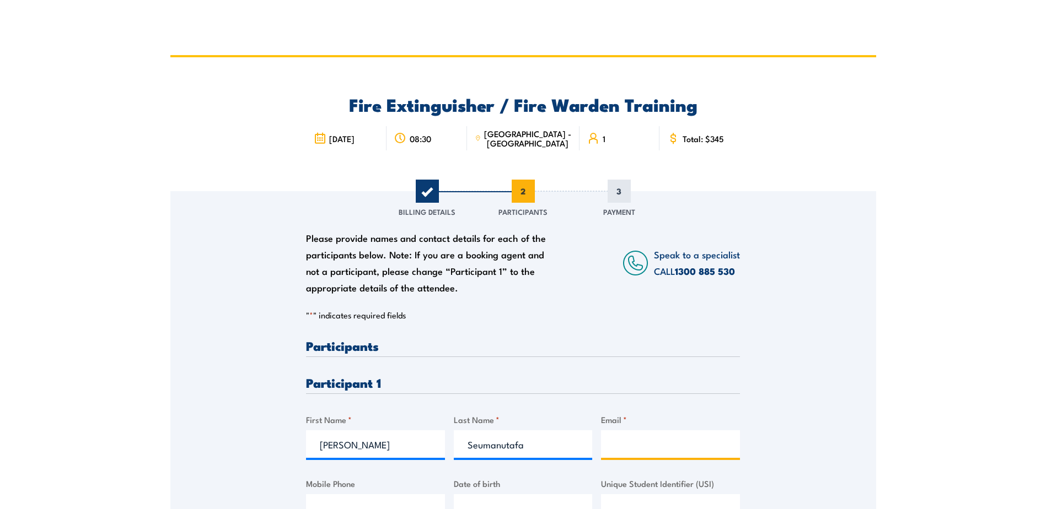
paste input "retataoa3o@gmail.com"
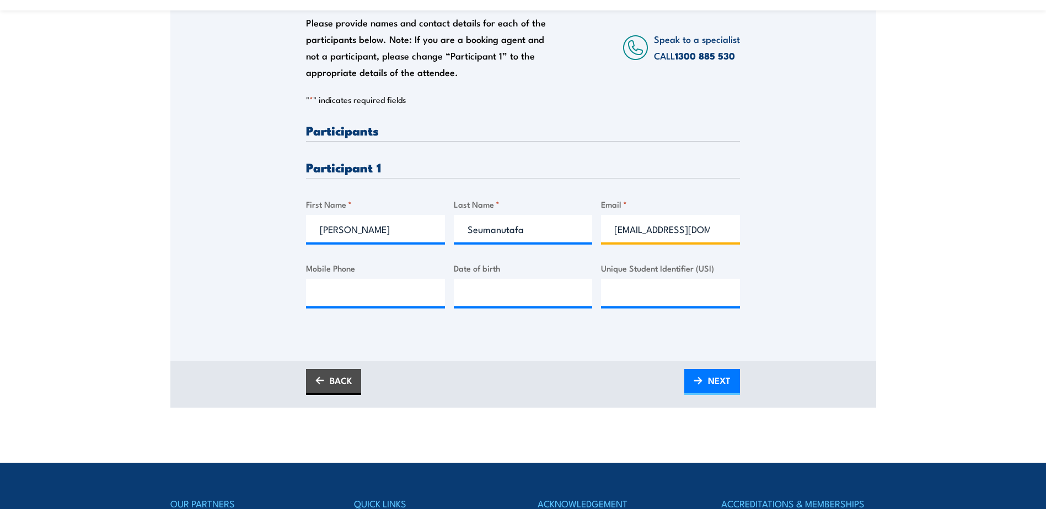
scroll to position [221, 0]
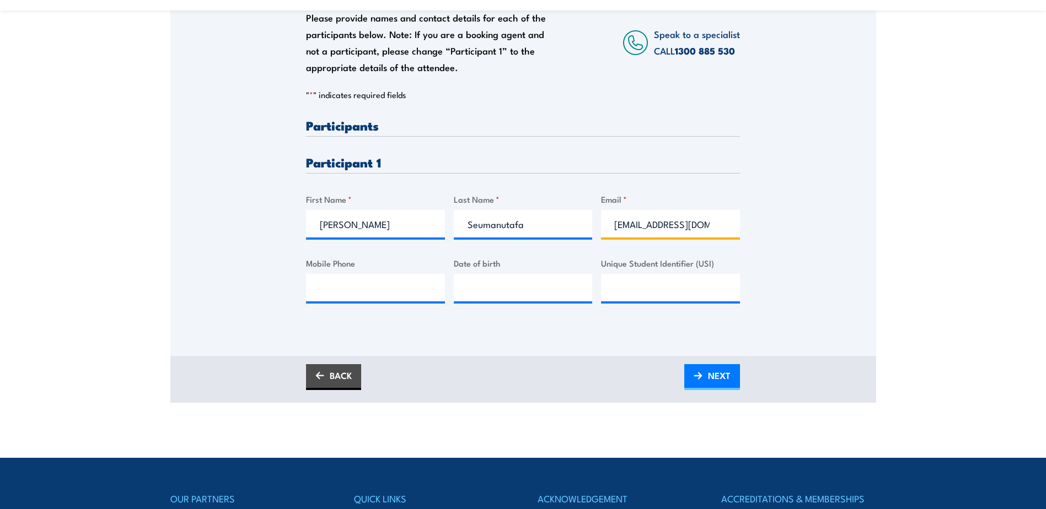
type input "retataoa3o@gmail.com"
click at [318, 279] on input "Mobile Phone" at bounding box center [375, 288] width 139 height 28
click at [326, 284] on input "Mobile Phone" at bounding box center [375, 288] width 139 height 28
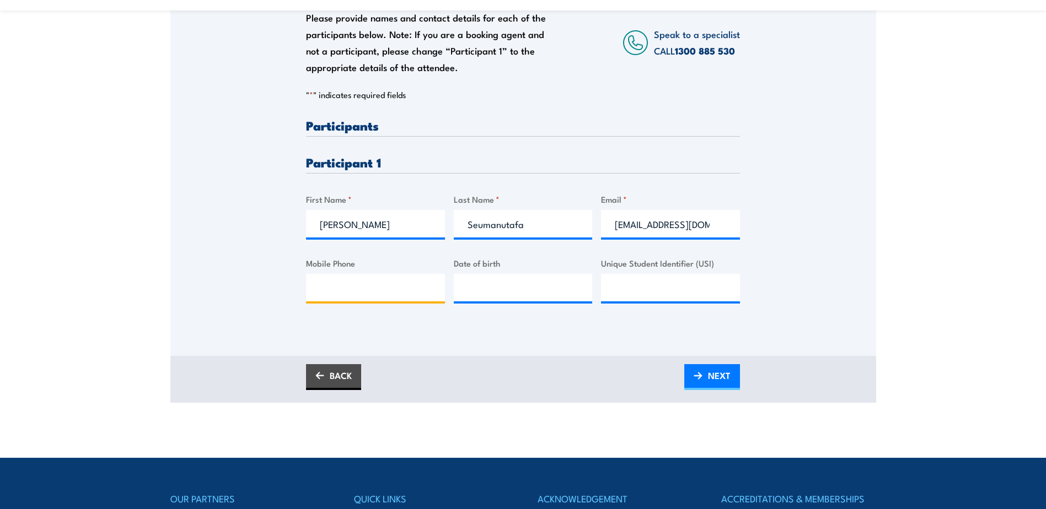
click at [314, 289] on input "Mobile Phone" at bounding box center [375, 288] width 139 height 28
paste input "0406 780 376"
type input "0406 780 376"
click at [482, 291] on input "__/__/____" at bounding box center [523, 288] width 139 height 28
type input "30/12/1982"
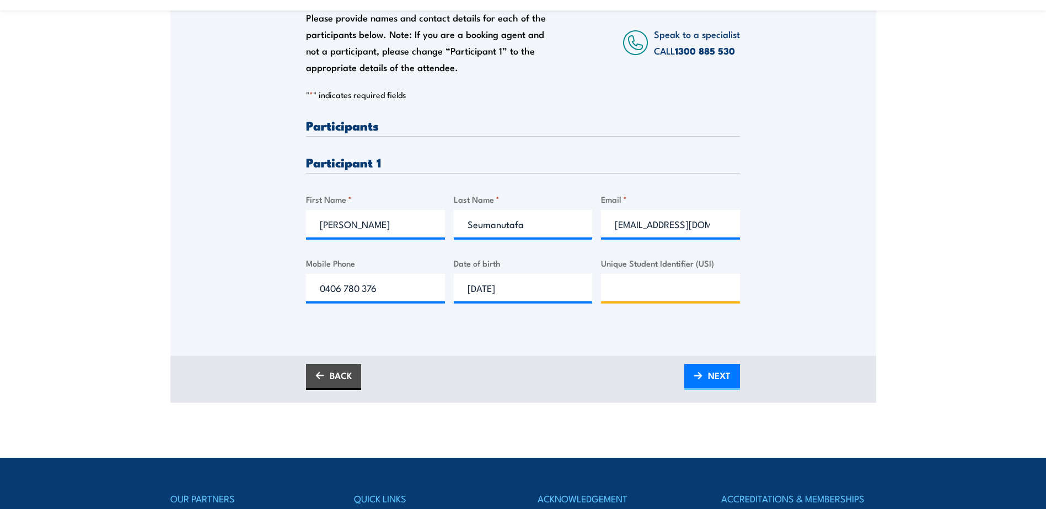
click at [607, 279] on input "Unique Student Identifier (USI)" at bounding box center [670, 288] width 139 height 28
paste input "J44HPN9C97"
type input "J44HPN9C97"
click at [703, 370] on link "NEXT" at bounding box center [712, 377] width 56 height 26
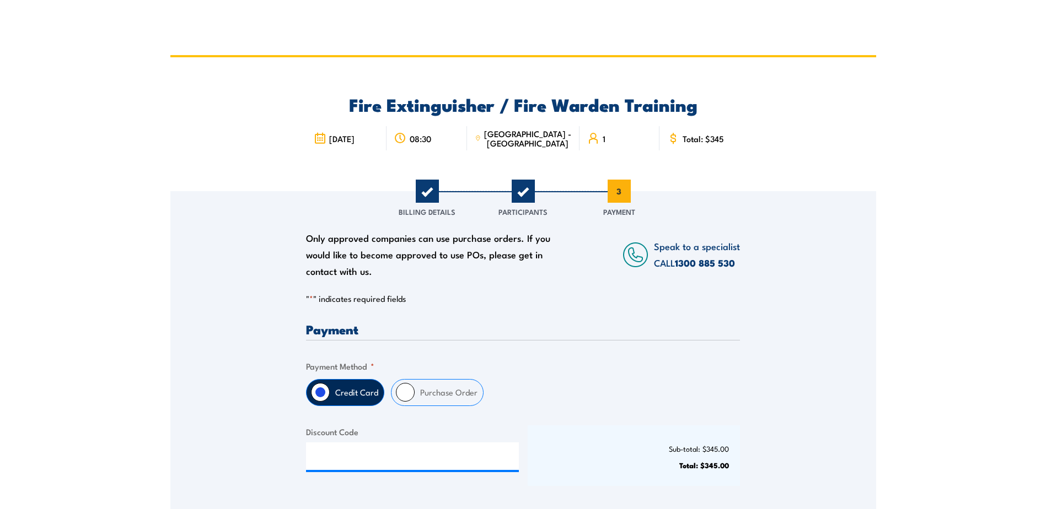
click at [433, 388] on label "Purchase Order" at bounding box center [449, 393] width 68 height 26
click at [415, 388] on input "Purchase Order" at bounding box center [405, 392] width 19 height 19
radio input "true"
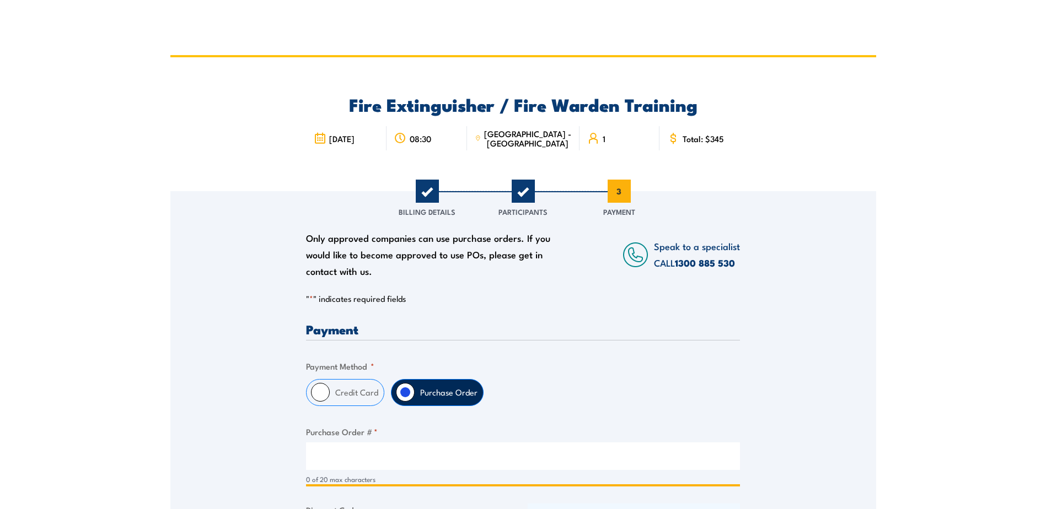
click at [334, 459] on input "Purchase Order # *" at bounding box center [523, 457] width 434 height 28
type input "Leanne Hayman"
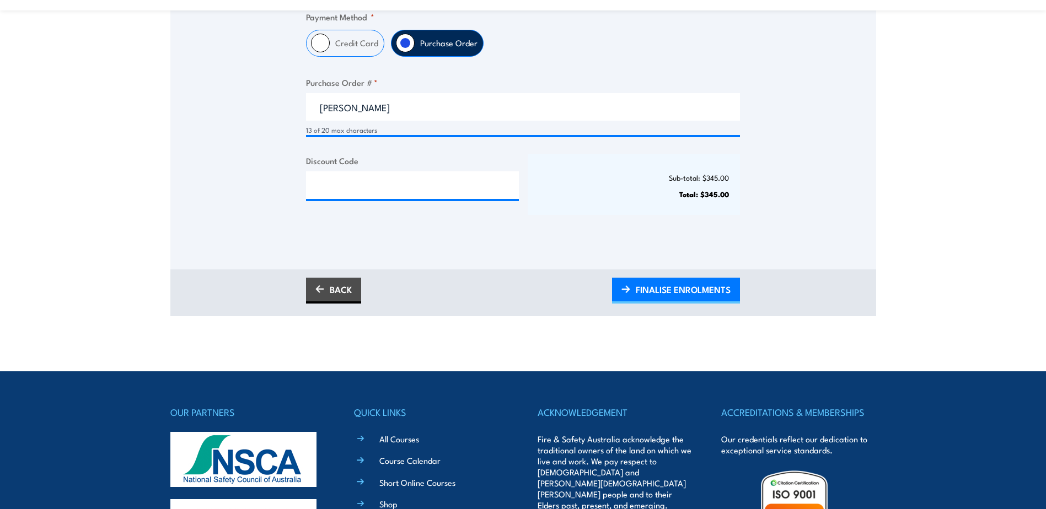
scroll to position [386, 0]
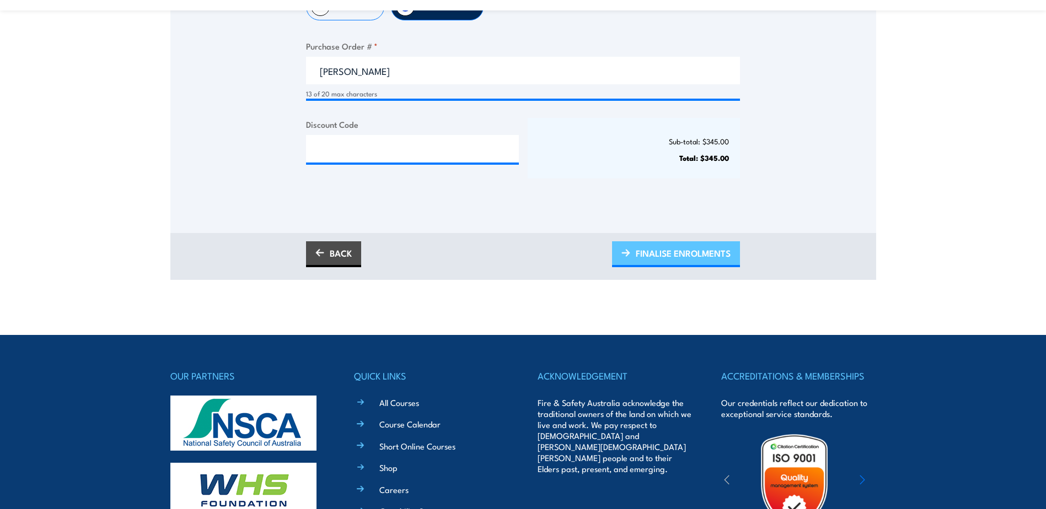
click at [671, 256] on span "FINALISE ENROLMENTS" at bounding box center [683, 253] width 95 height 29
